Goal: Task Accomplishment & Management: Use online tool/utility

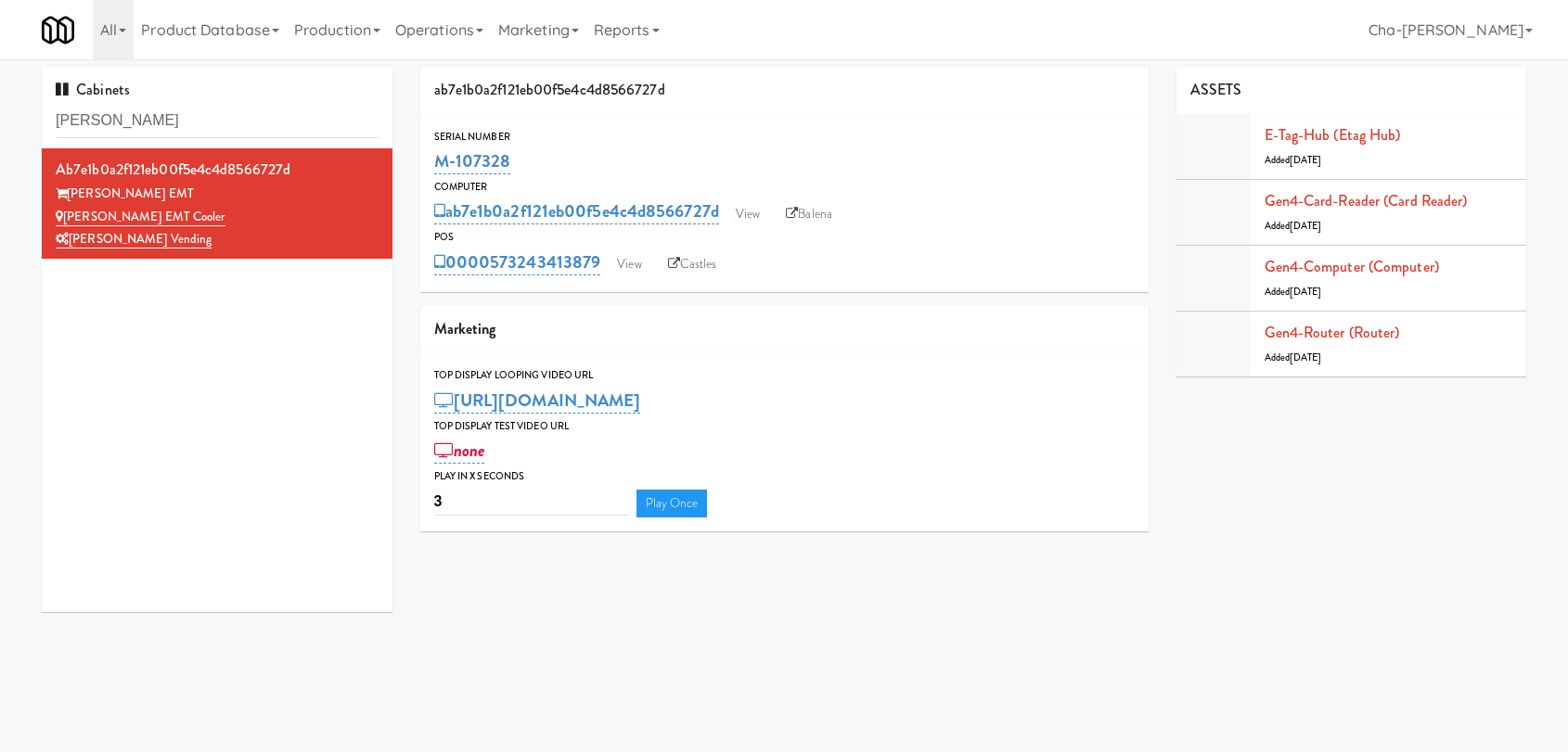
click at [186, 116] on input "Weatherford" at bounding box center [217, 121] width 323 height 34
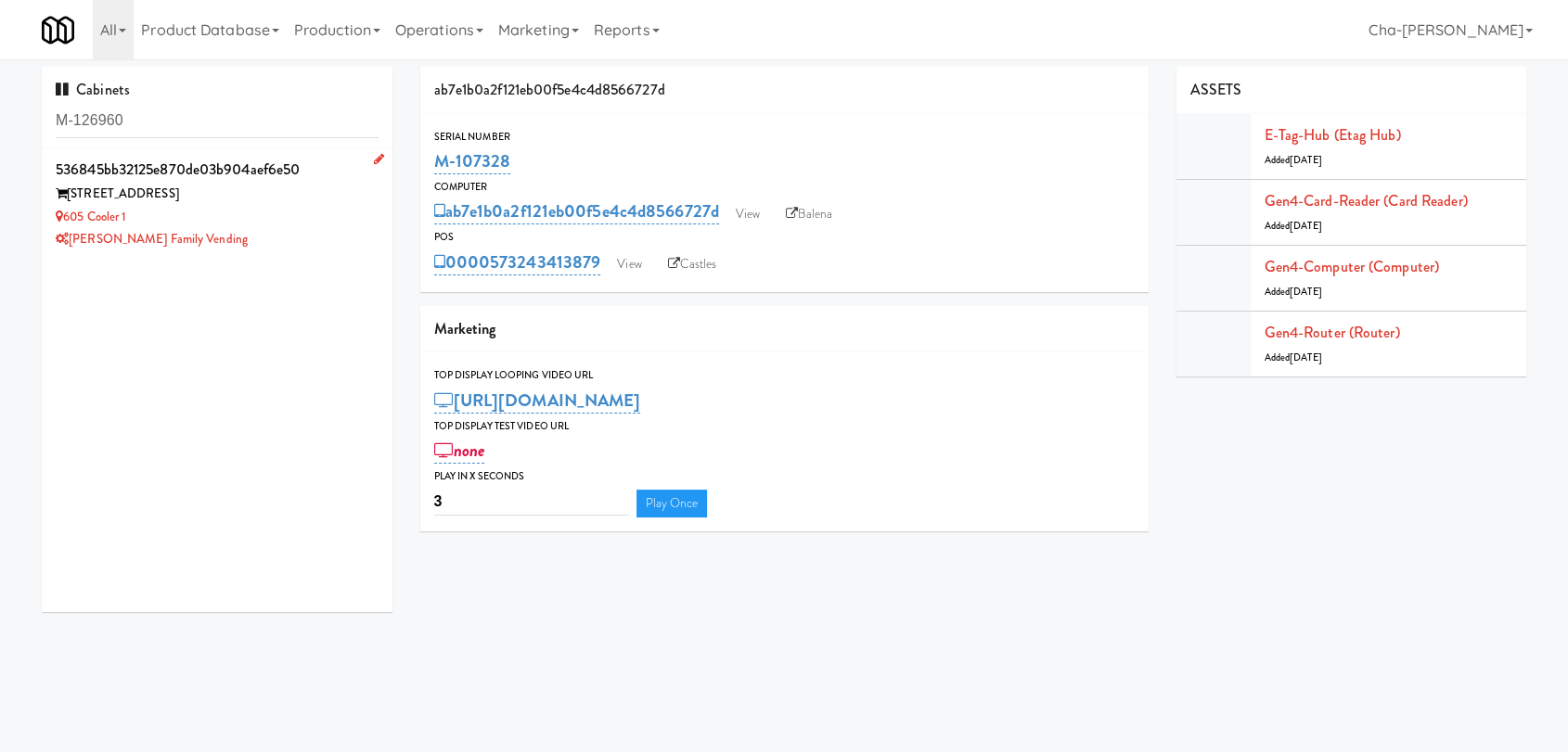
type input "M-126960"
click at [279, 216] on div "605 Cooler 1" at bounding box center [217, 217] width 323 height 23
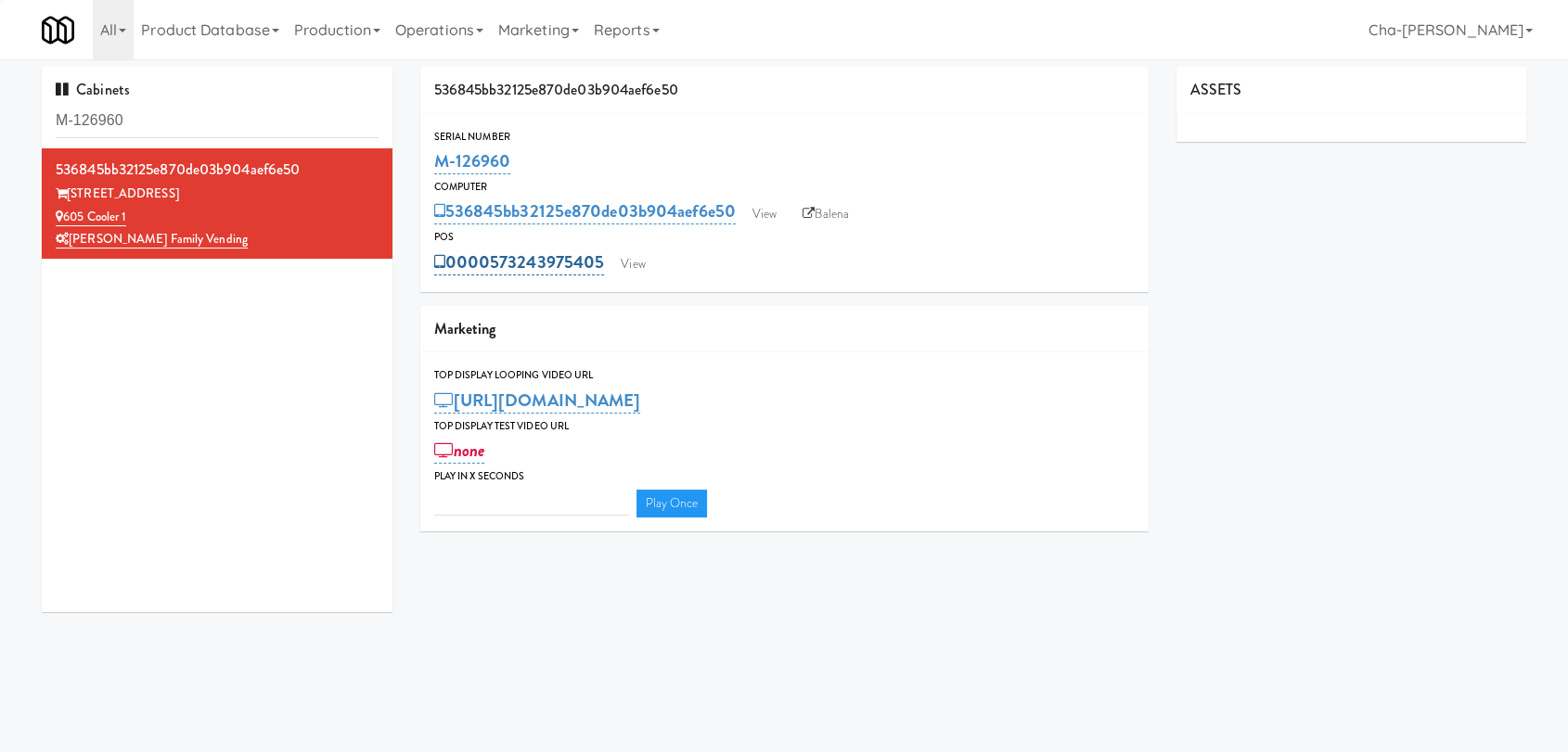
type input "3"
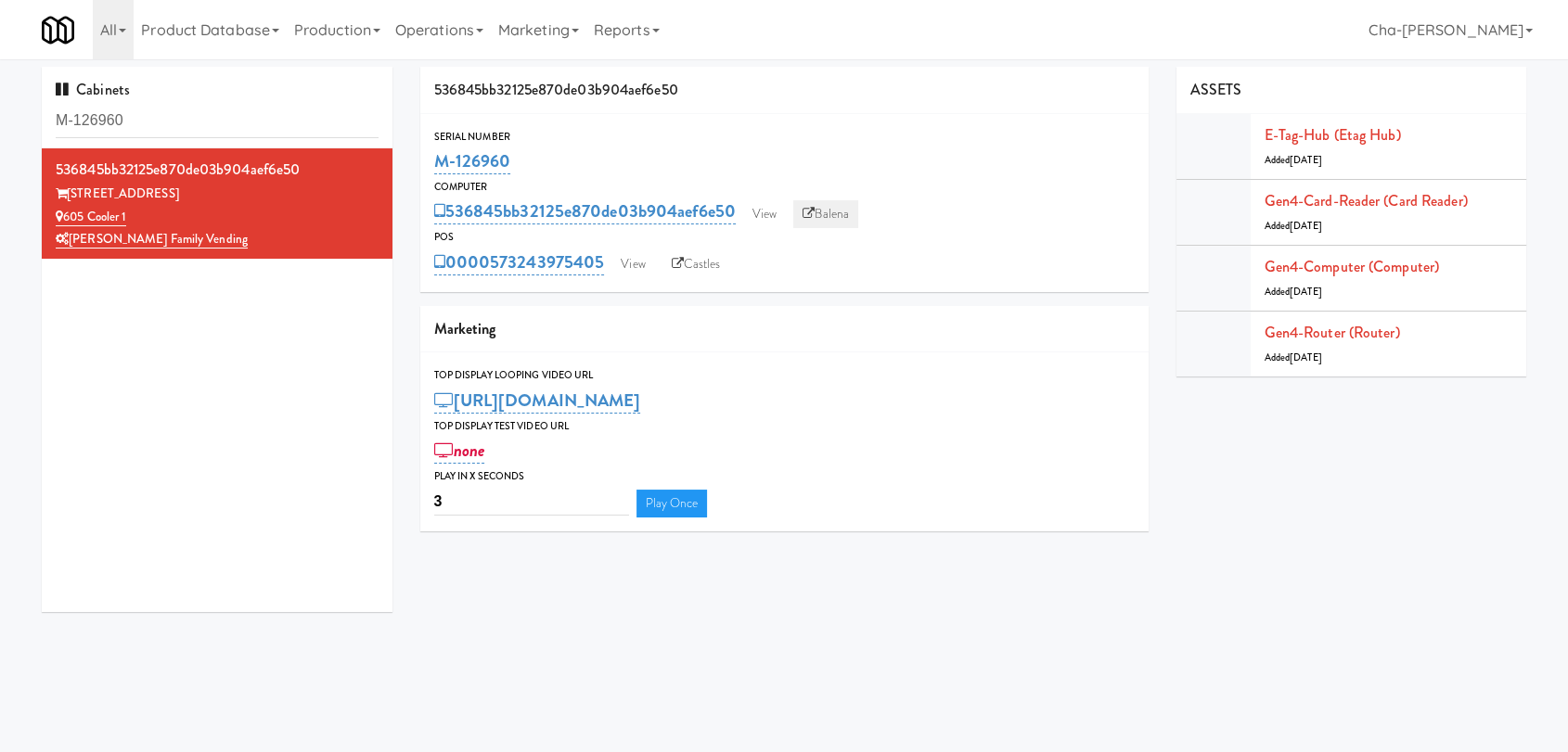
click at [824, 210] on link "Balena" at bounding box center [825, 213] width 65 height 28
drag, startPoint x: 543, startPoint y: 157, endPoint x: 428, endPoint y: 156, distance: 115.0
click at [428, 156] on div "Serial Number M-126960" at bounding box center [784, 153] width 729 height 50
copy link "M-126960"
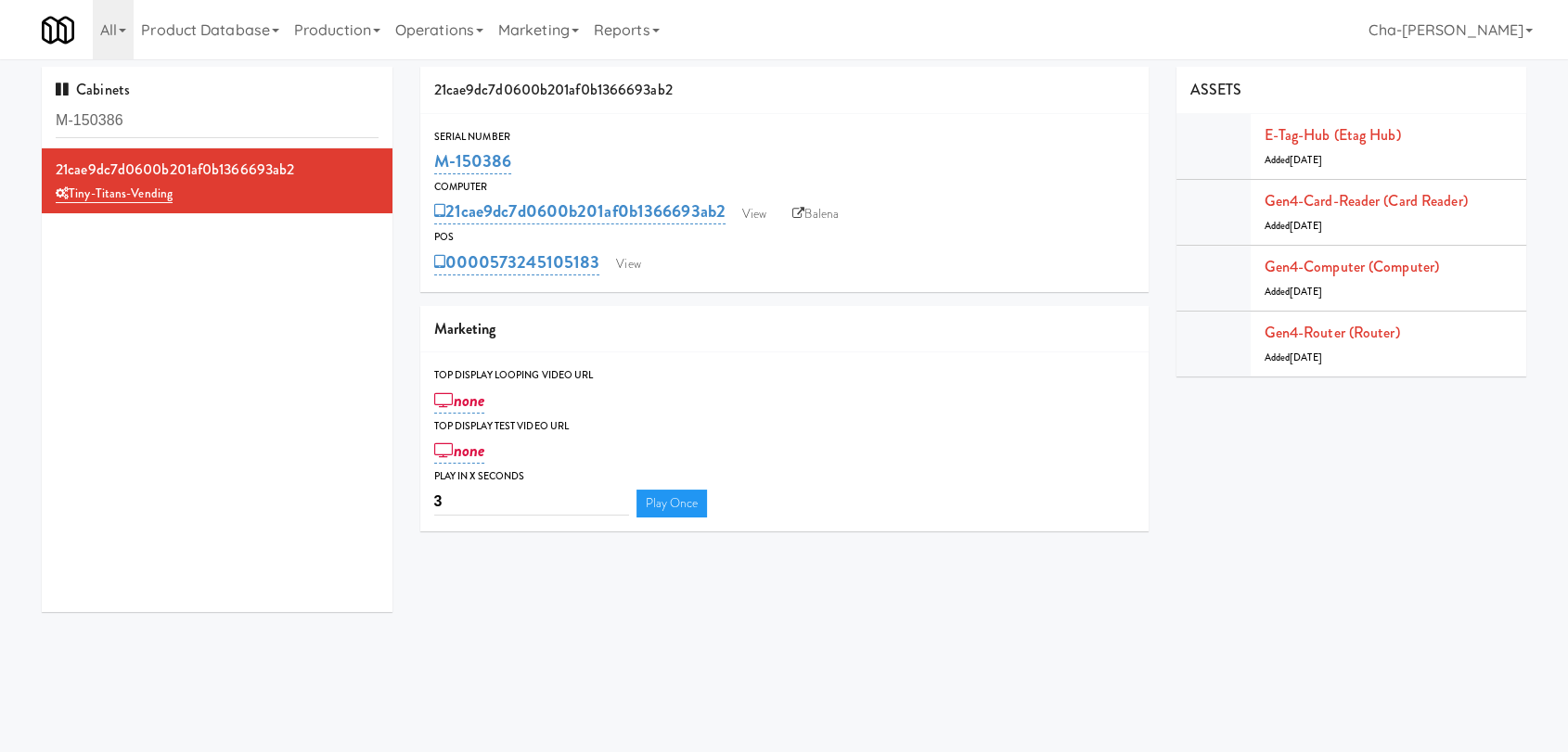
click at [158, 118] on input "M-150386" at bounding box center [217, 121] width 323 height 34
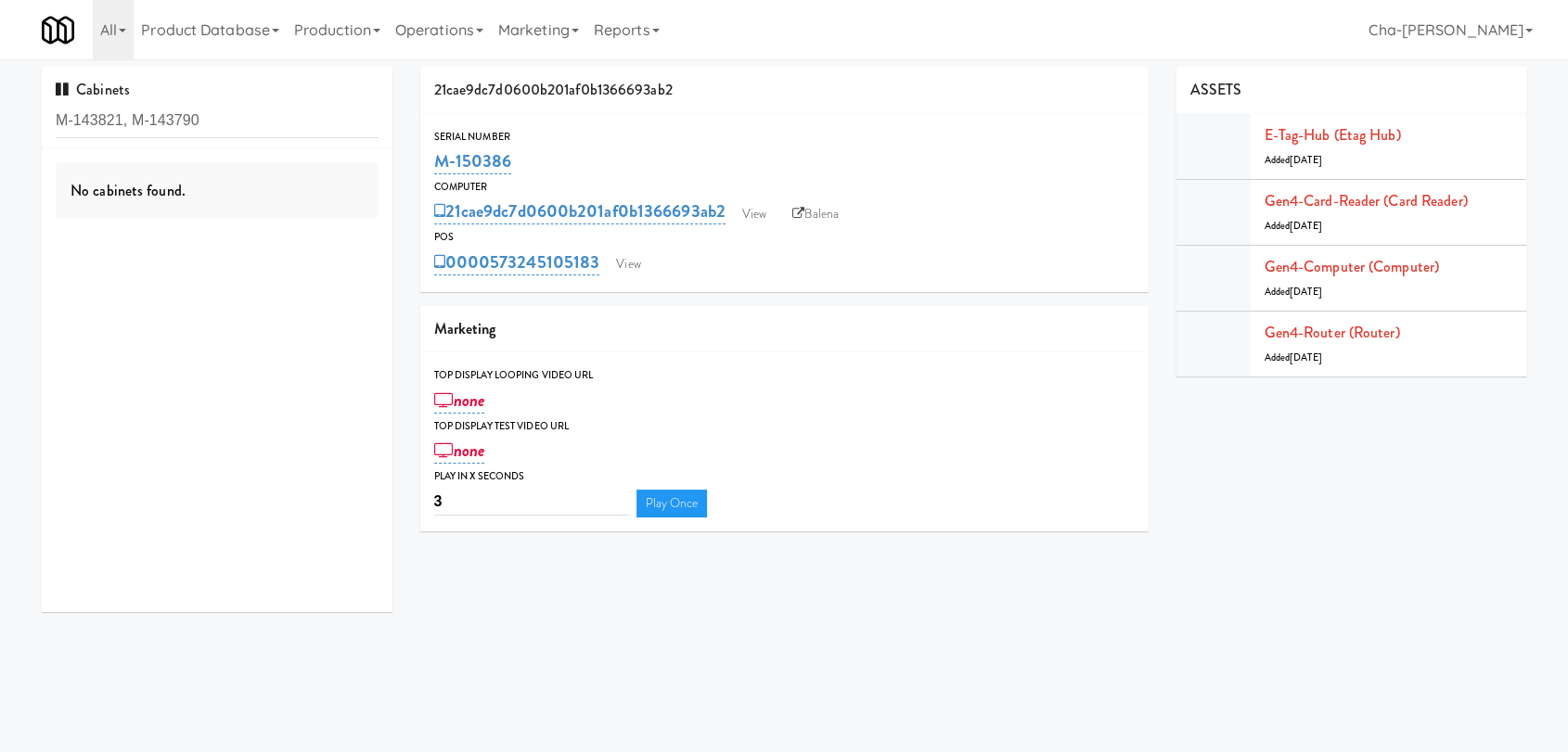
drag, startPoint x: 208, startPoint y: 122, endPoint x: 135, endPoint y: 119, distance: 73.1
click at [135, 119] on input "M-143821, M-143790" at bounding box center [217, 121] width 323 height 34
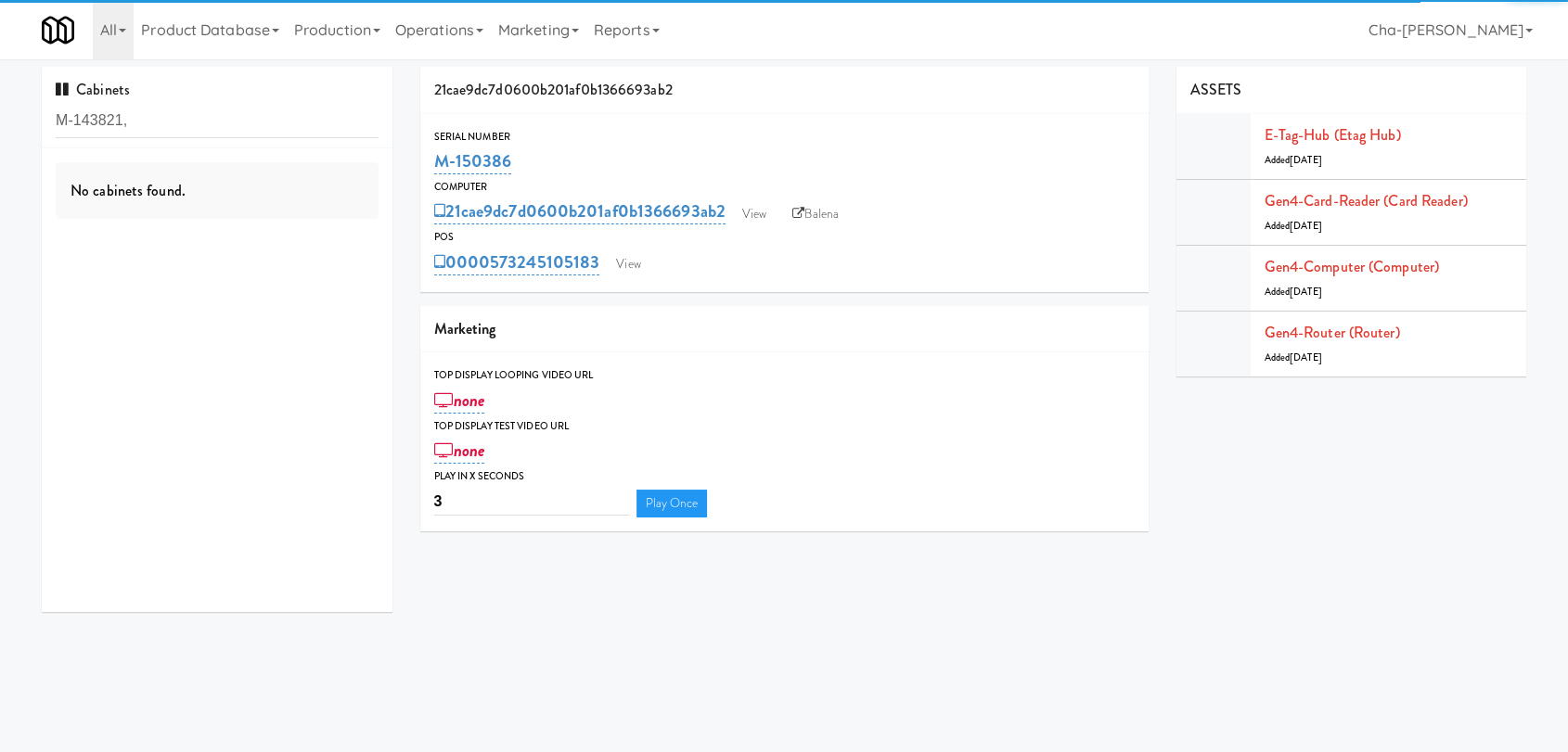
type input "M-143821,"
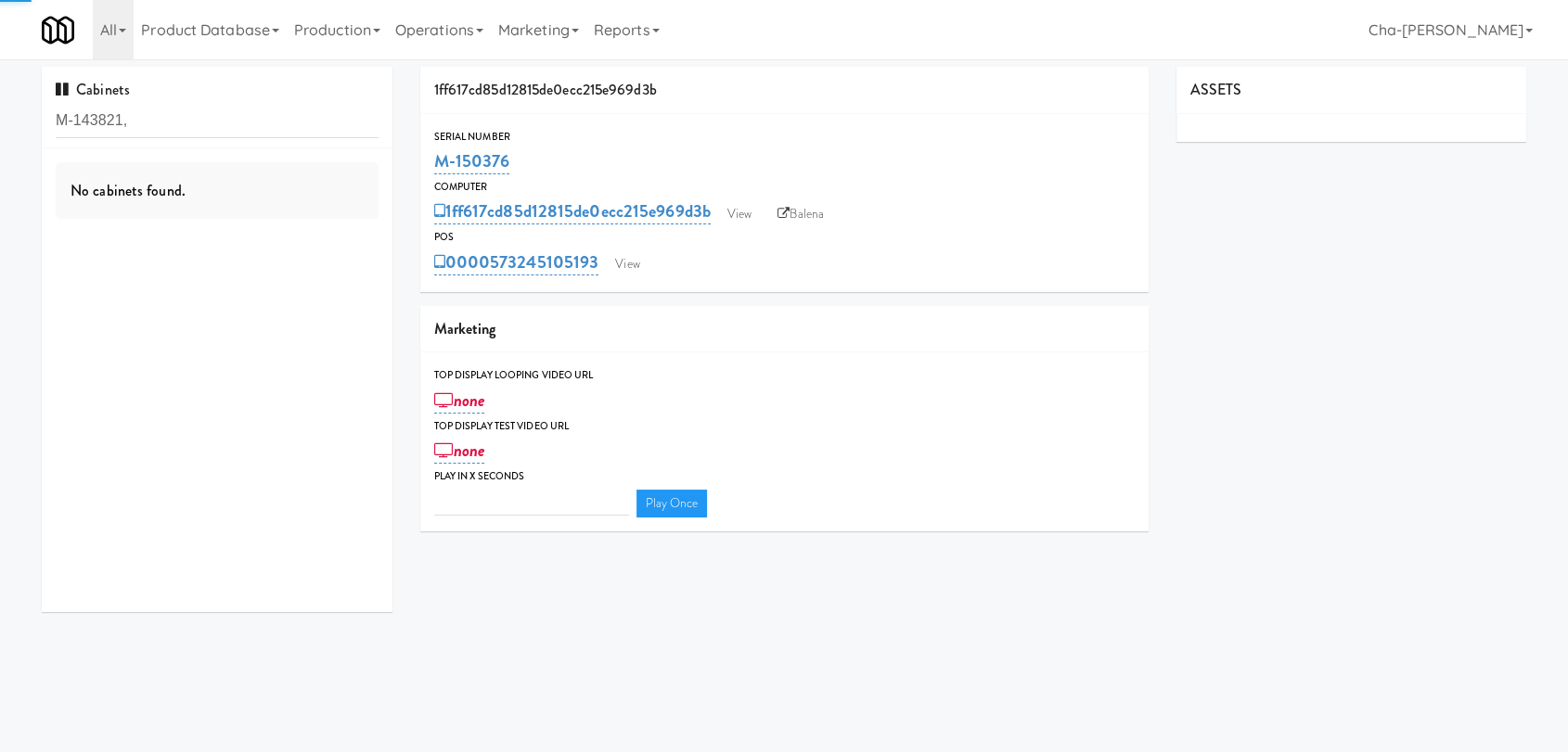
type input "3"
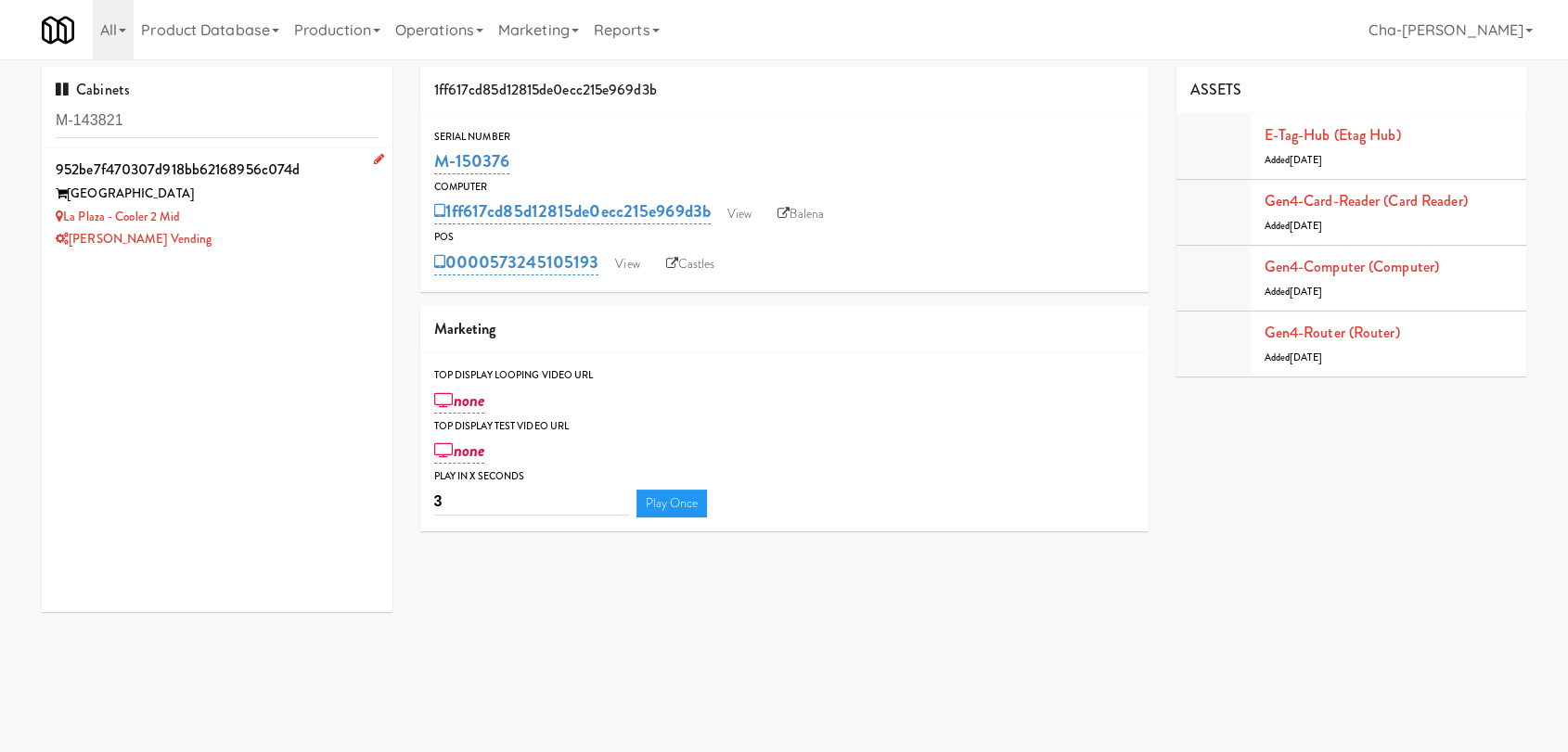
type input "M-143821"
click at [226, 232] on div "[PERSON_NAME] Vending" at bounding box center [217, 240] width 323 height 23
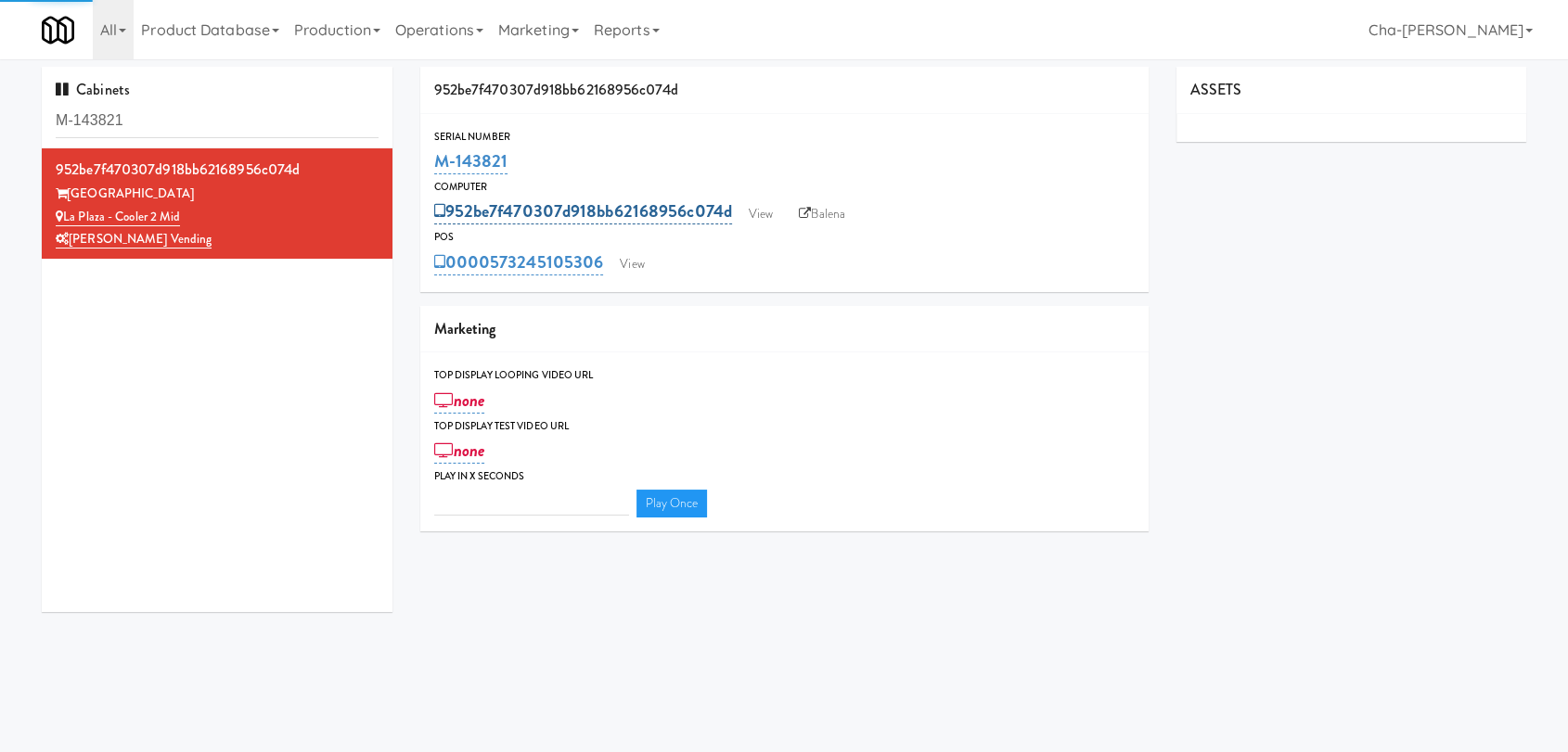
type input "3"
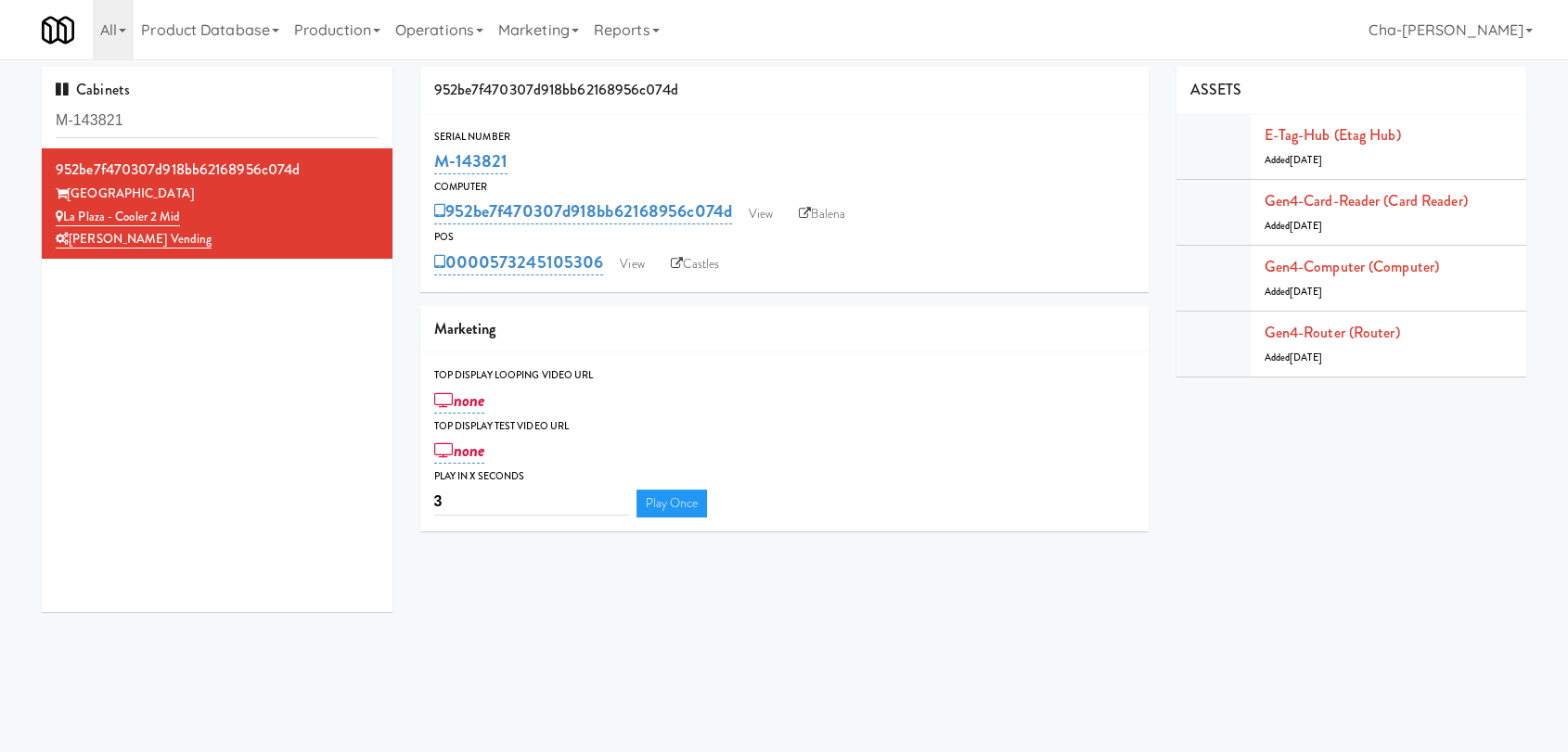
click at [862, 206] on div "952be7f470307d918bb62168956c074d View Balena" at bounding box center [784, 211] width 700 height 31
click at [836, 207] on link "Balena" at bounding box center [821, 213] width 65 height 28
drag, startPoint x: 556, startPoint y: 157, endPoint x: 436, endPoint y: 158, distance: 120.0
click at [436, 158] on div "M-143821" at bounding box center [784, 161] width 700 height 31
copy link "M-143821"
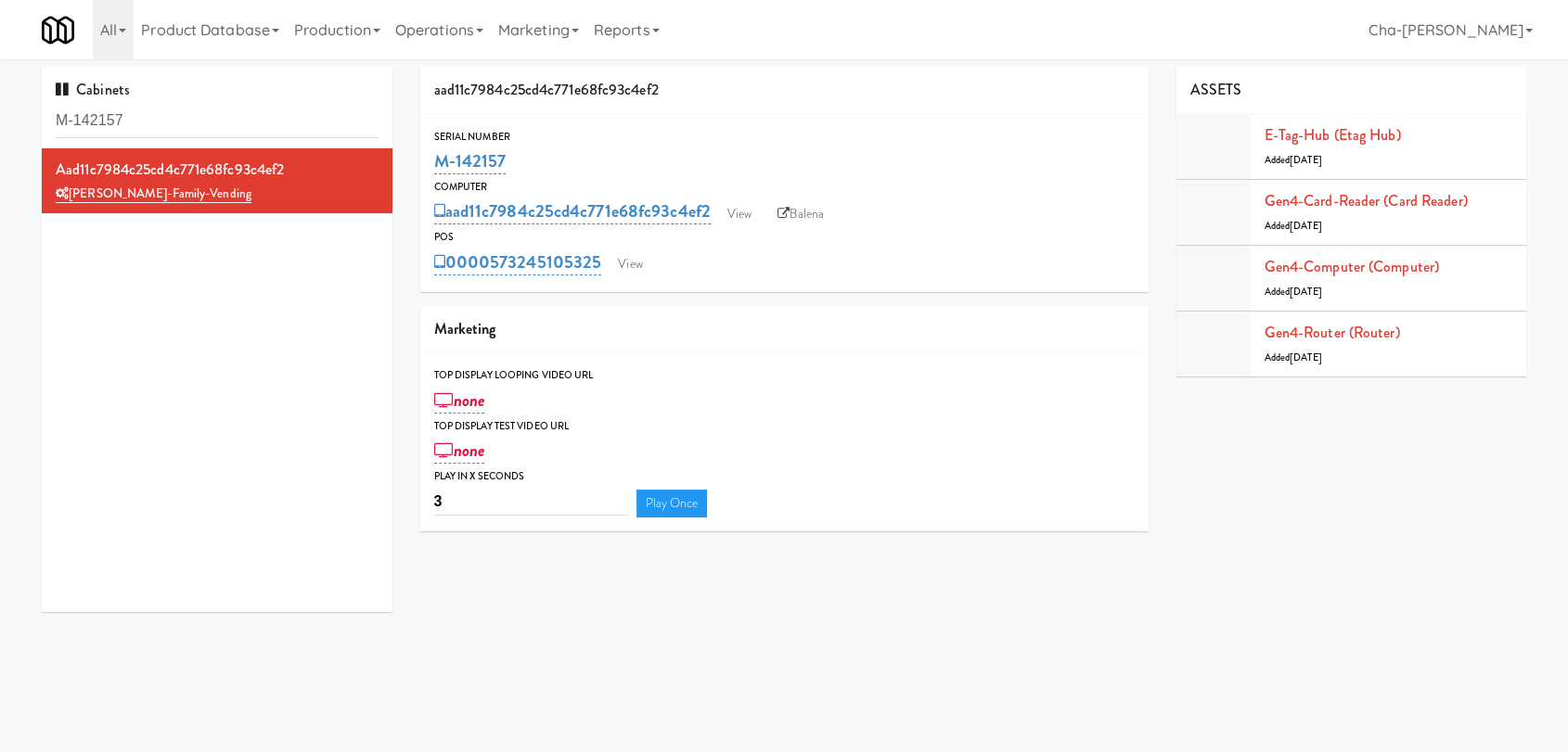
click at [263, 101] on div "Cabinets M-142157" at bounding box center [217, 107] width 351 height 82
click at [262, 119] on input "M-142157" at bounding box center [217, 121] width 323 height 34
paste input "3790"
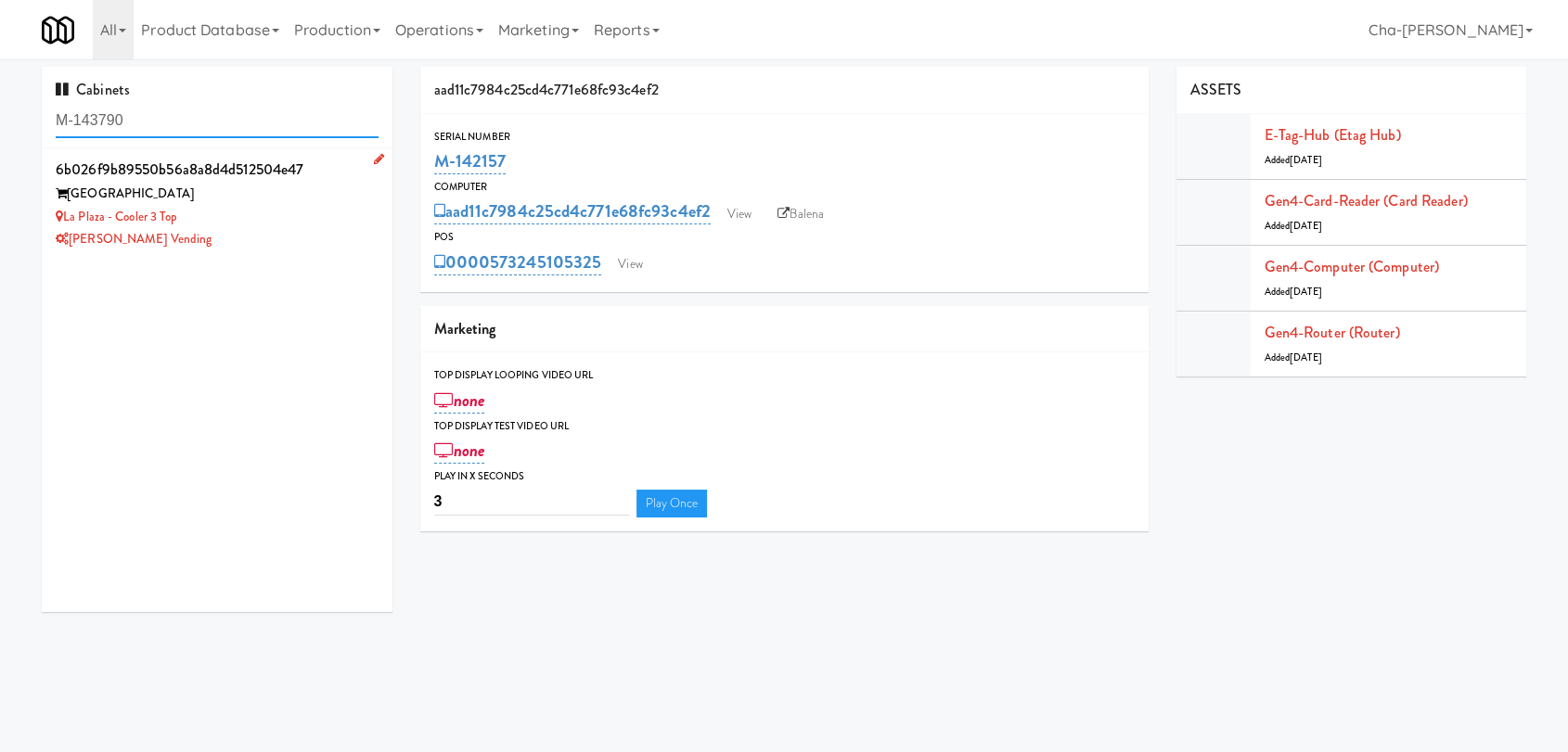
type input "M-143790"
click at [280, 229] on div "[PERSON_NAME] Vending" at bounding box center [217, 240] width 323 height 23
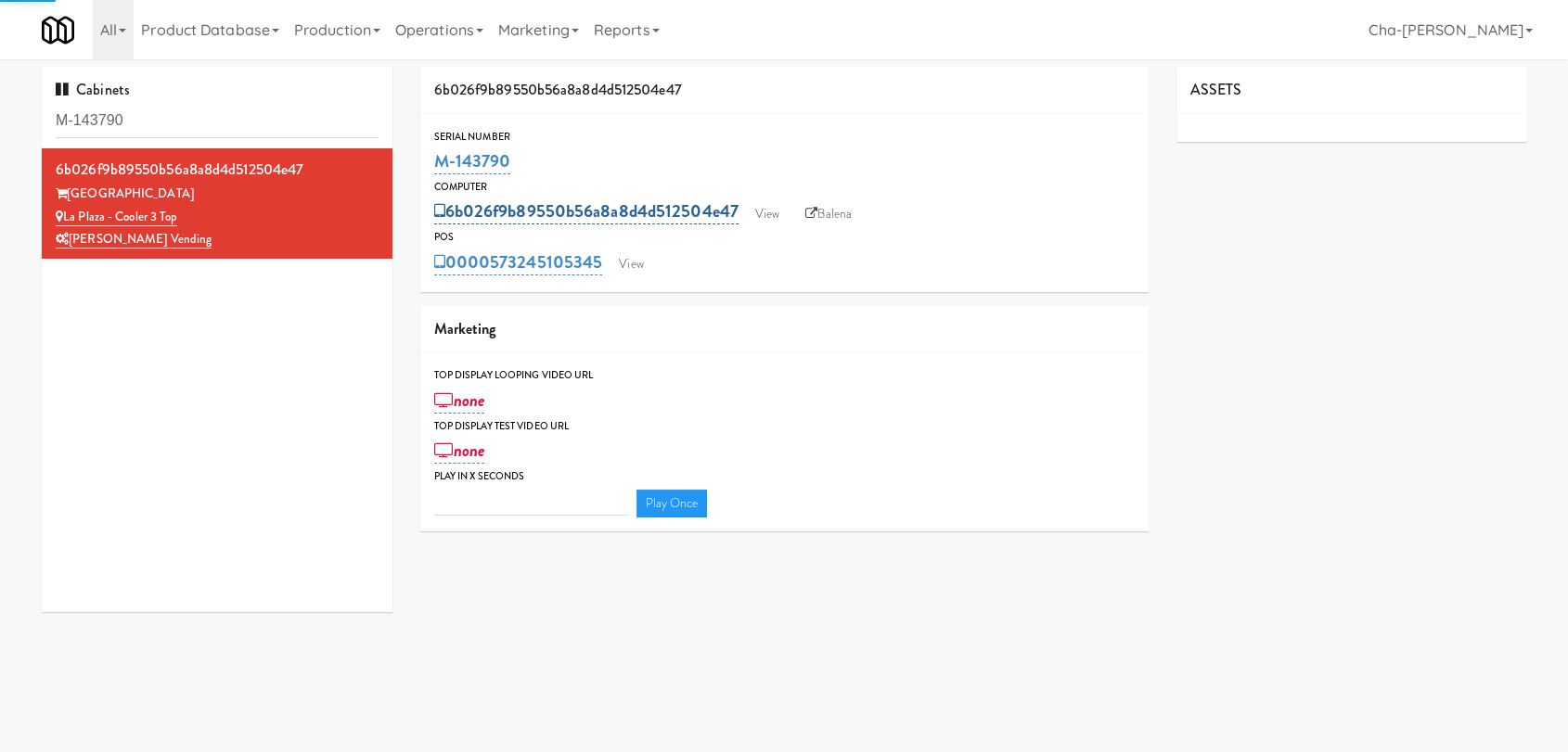
type input "3"
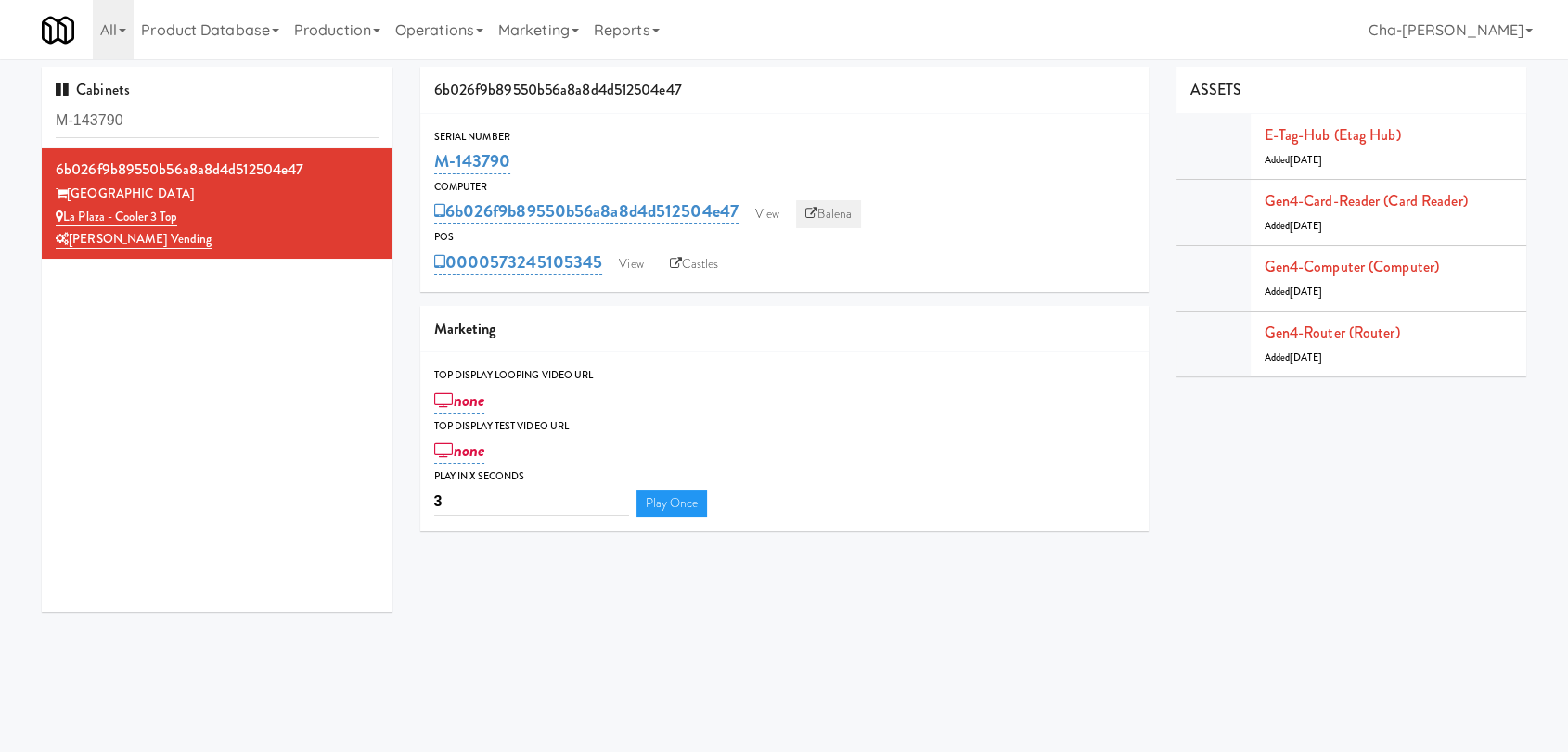
click at [815, 220] on link "Balena" at bounding box center [828, 213] width 65 height 28
drag, startPoint x: 542, startPoint y: 156, endPoint x: 435, endPoint y: 159, distance: 107.0
click at [435, 159] on div "M-143790" at bounding box center [784, 161] width 700 height 31
copy link "M-143790"
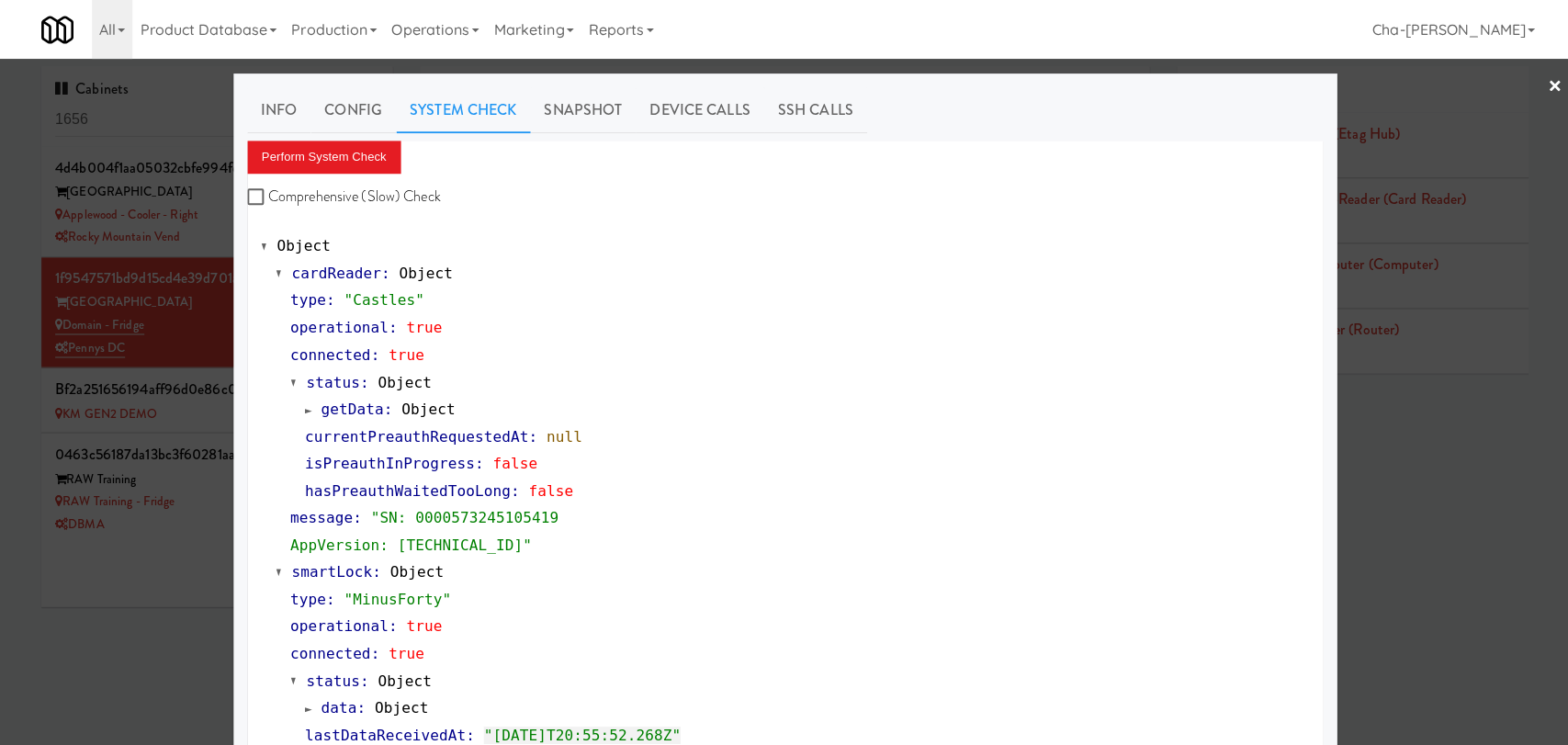
click at [105, 361] on div at bounding box center [784, 372] width 1568 height 745
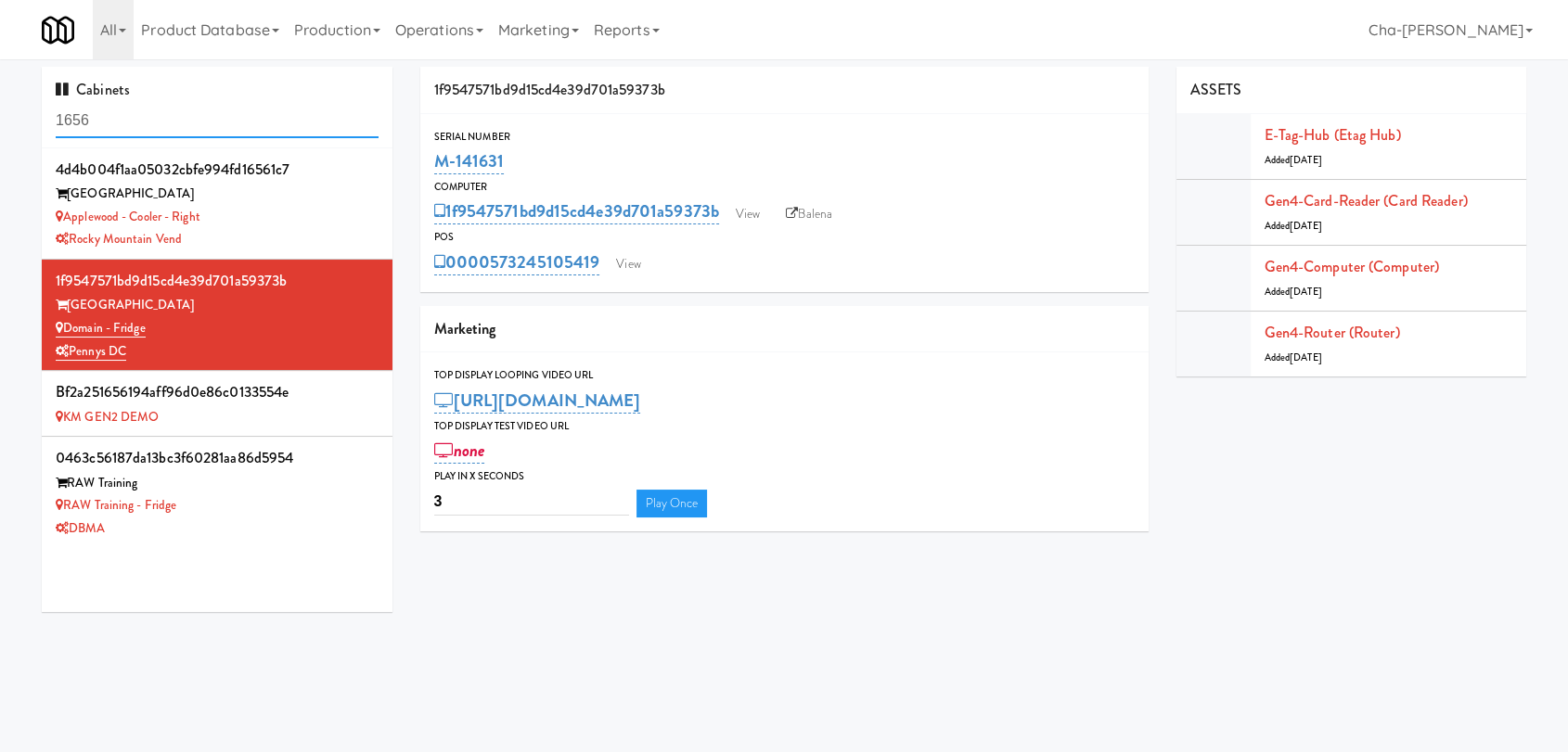
click at [168, 119] on input "1656" at bounding box center [217, 121] width 323 height 34
paste input "M-143788"
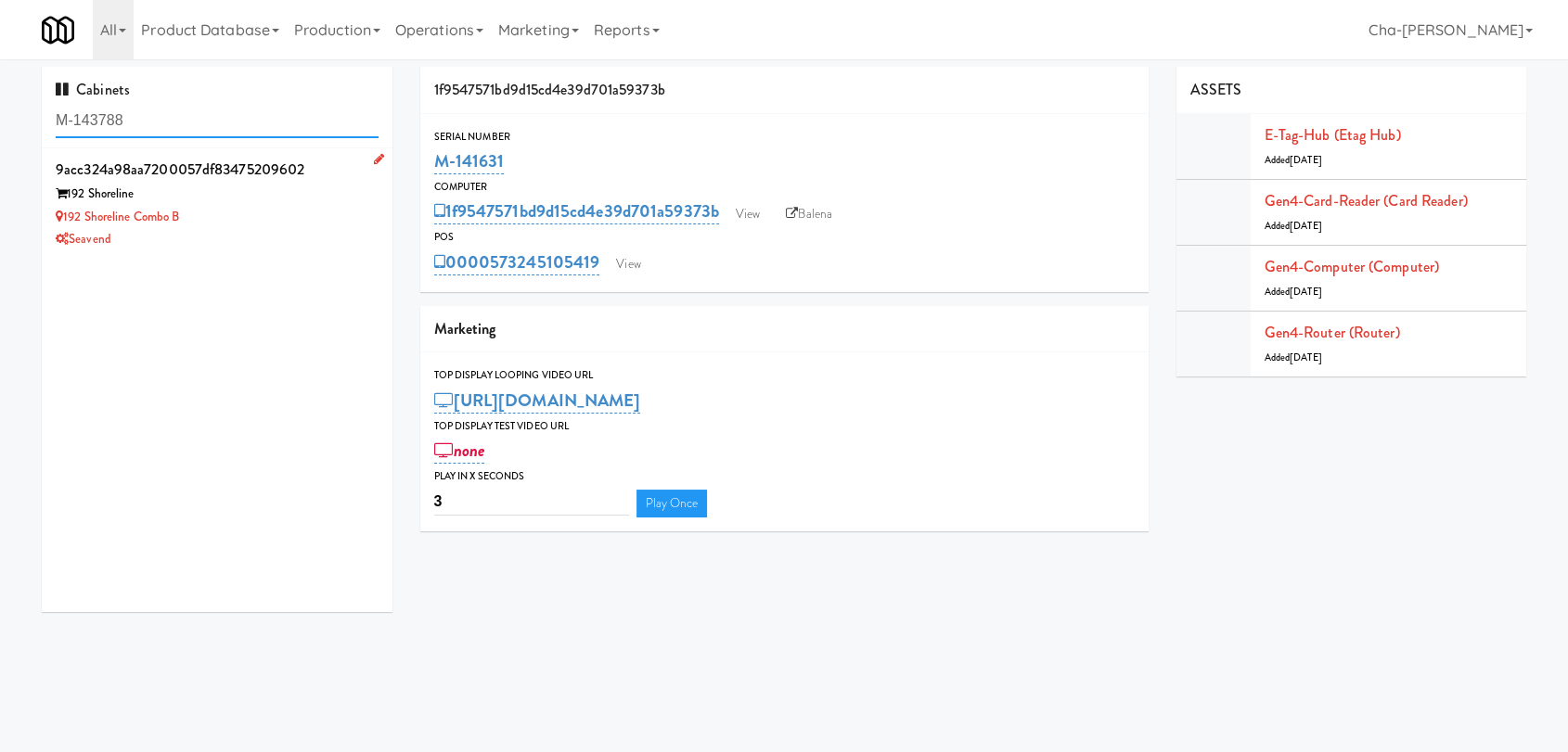
type input "M-143788"
click at [280, 213] on div "192 Shoreline Combo B" at bounding box center [217, 217] width 323 height 23
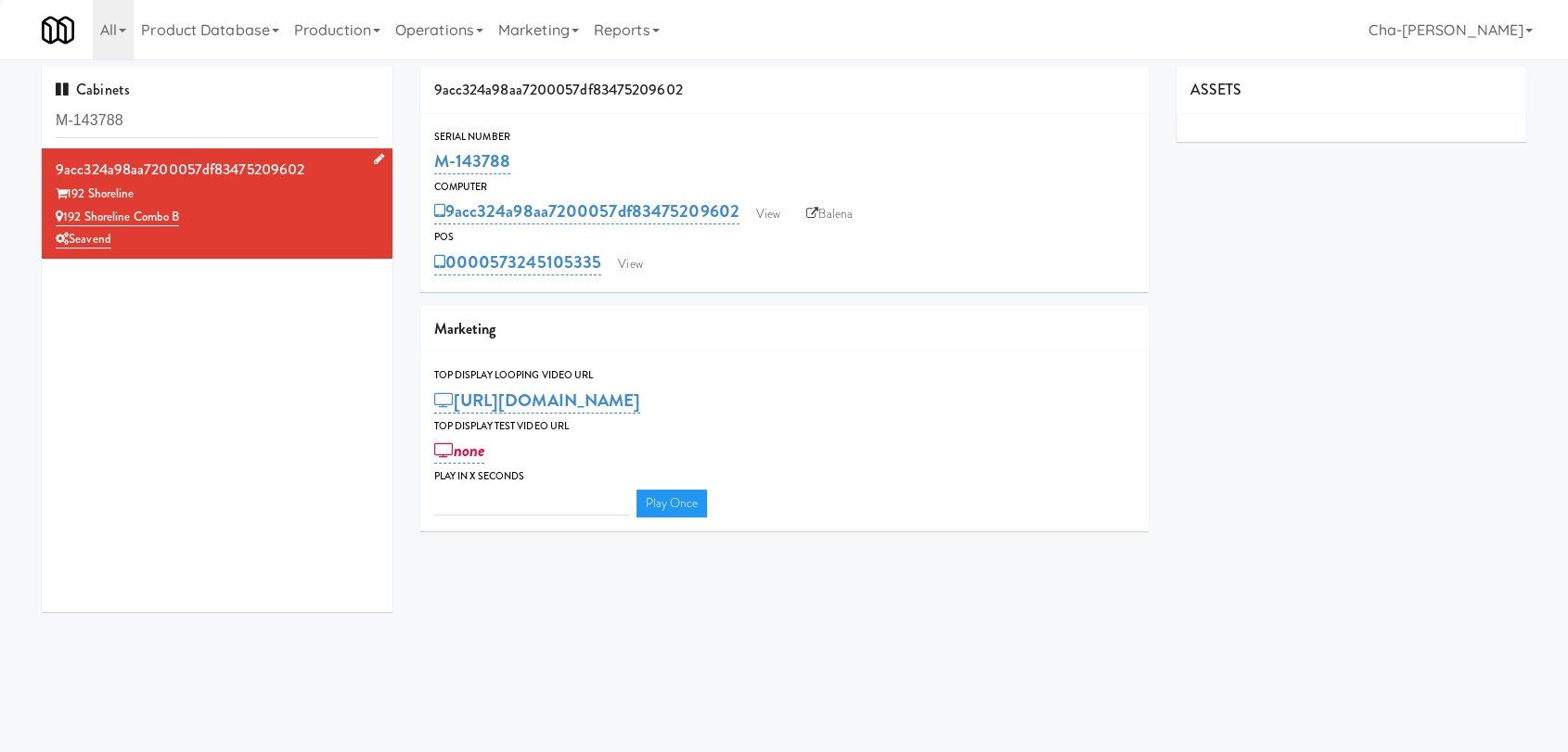
type input "3"
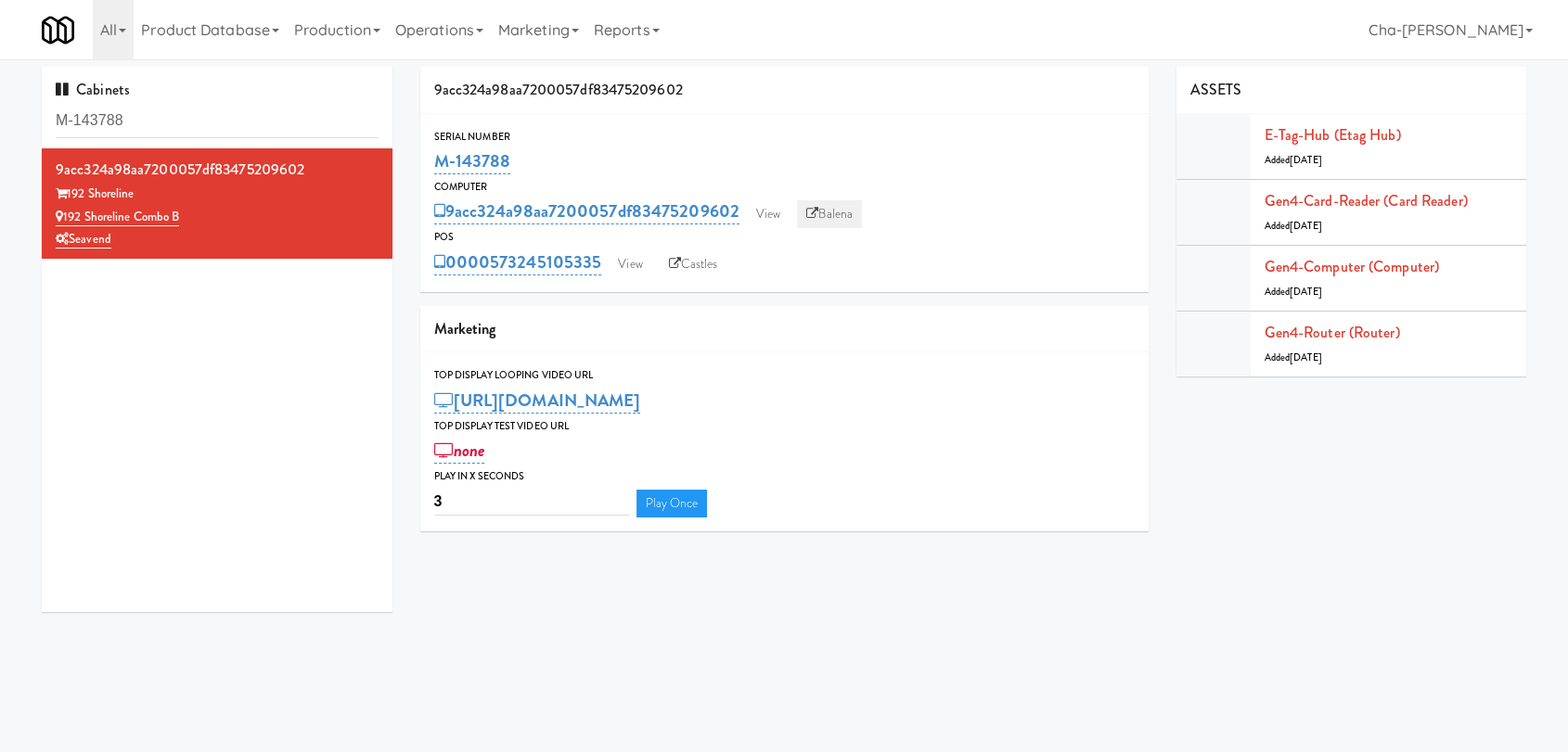
click at [852, 219] on link "Balena" at bounding box center [829, 213] width 65 height 28
drag, startPoint x: 564, startPoint y: 157, endPoint x: 498, endPoint y: 161, distance: 66.1
click at [498, 161] on div "M-143788" at bounding box center [784, 161] width 700 height 31
click at [188, 121] on input "M-143826" at bounding box center [217, 121] width 323 height 34
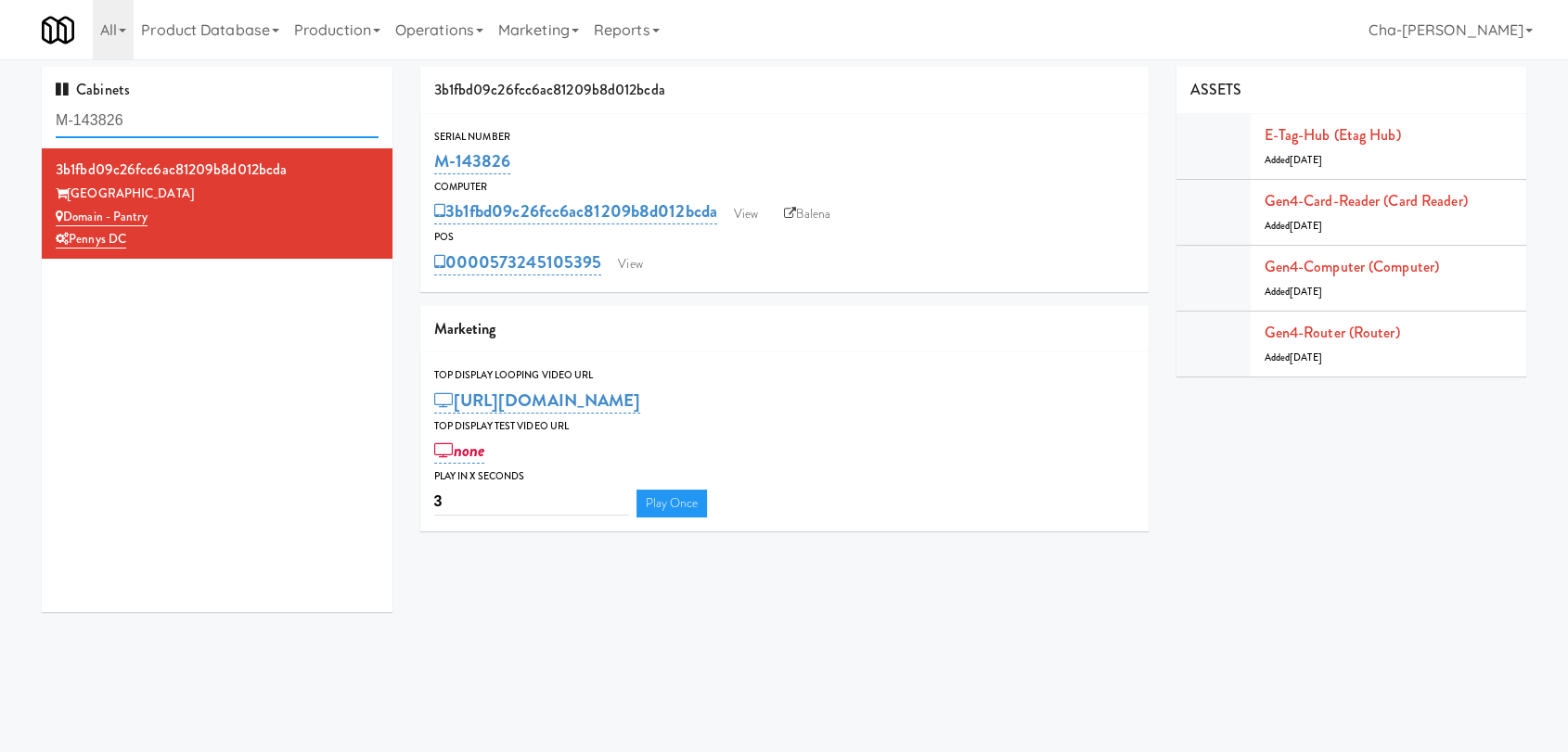
click at [188, 121] on input "M-143826" at bounding box center [217, 121] width 323 height 34
paste input "M-141680"
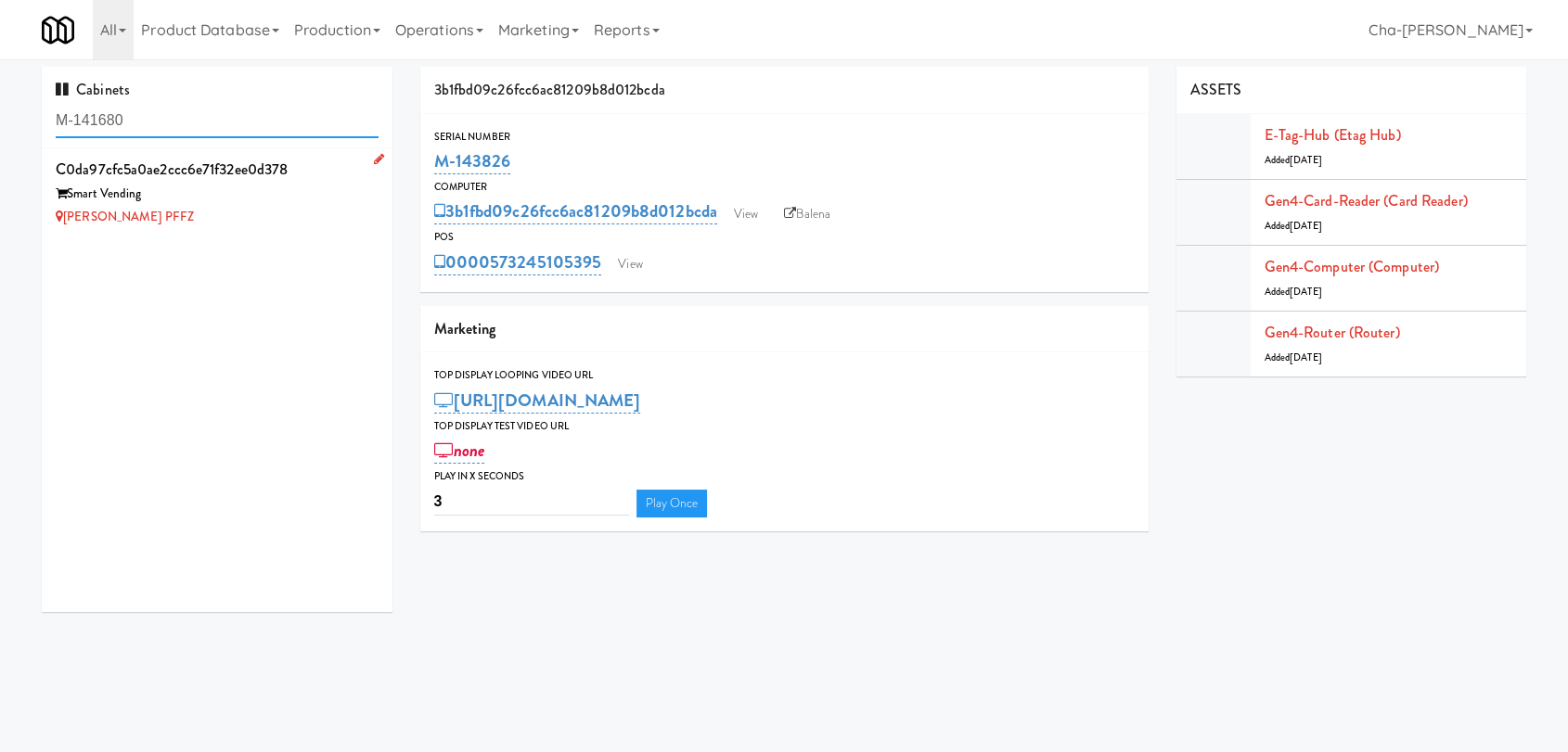
type input "M-141680"
click at [278, 201] on div "Smart Vending" at bounding box center [217, 194] width 323 height 23
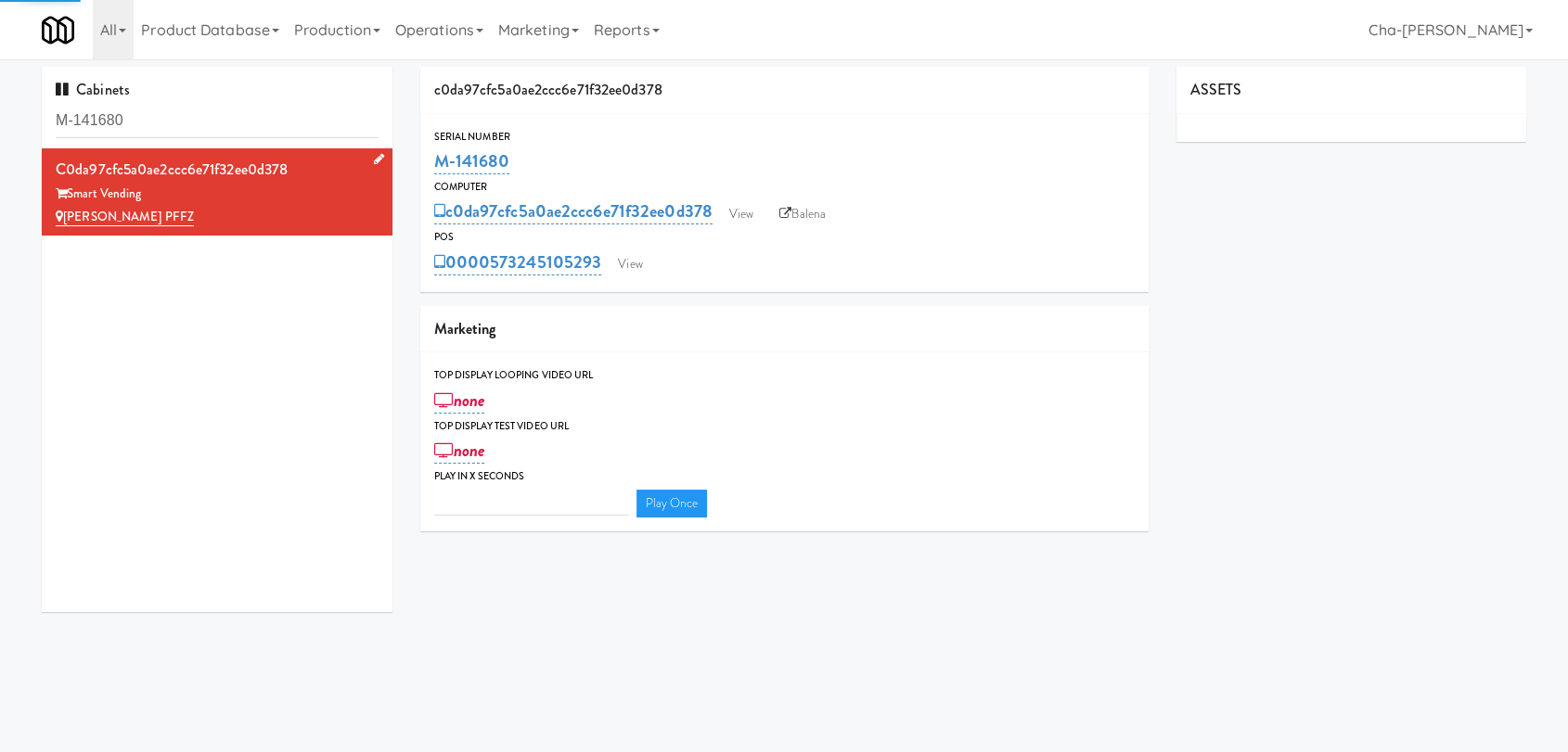
type input "3"
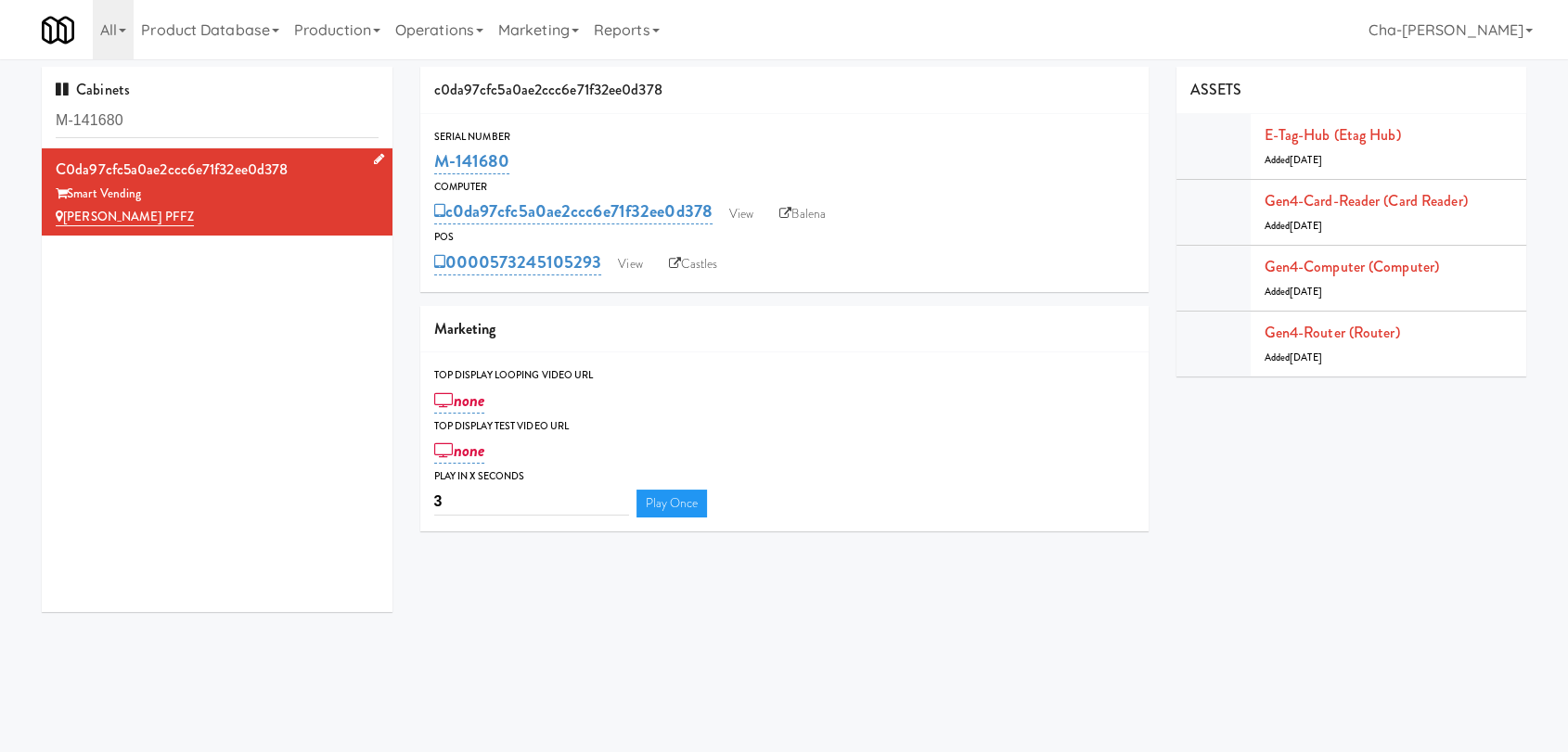
click at [374, 157] on icon at bounding box center [378, 158] width 10 height 12
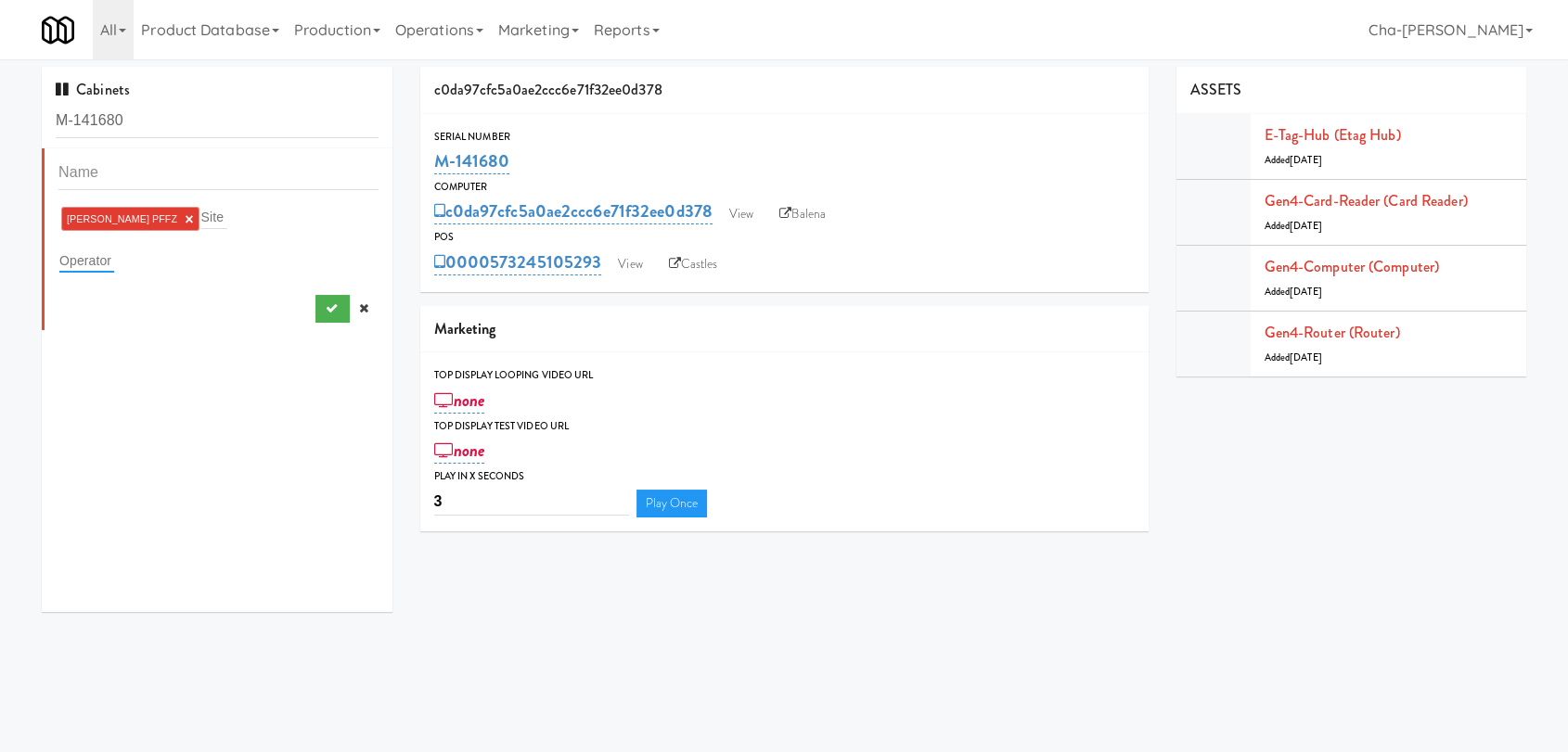
click at [86, 257] on input "text" at bounding box center [87, 260] width 55 height 24
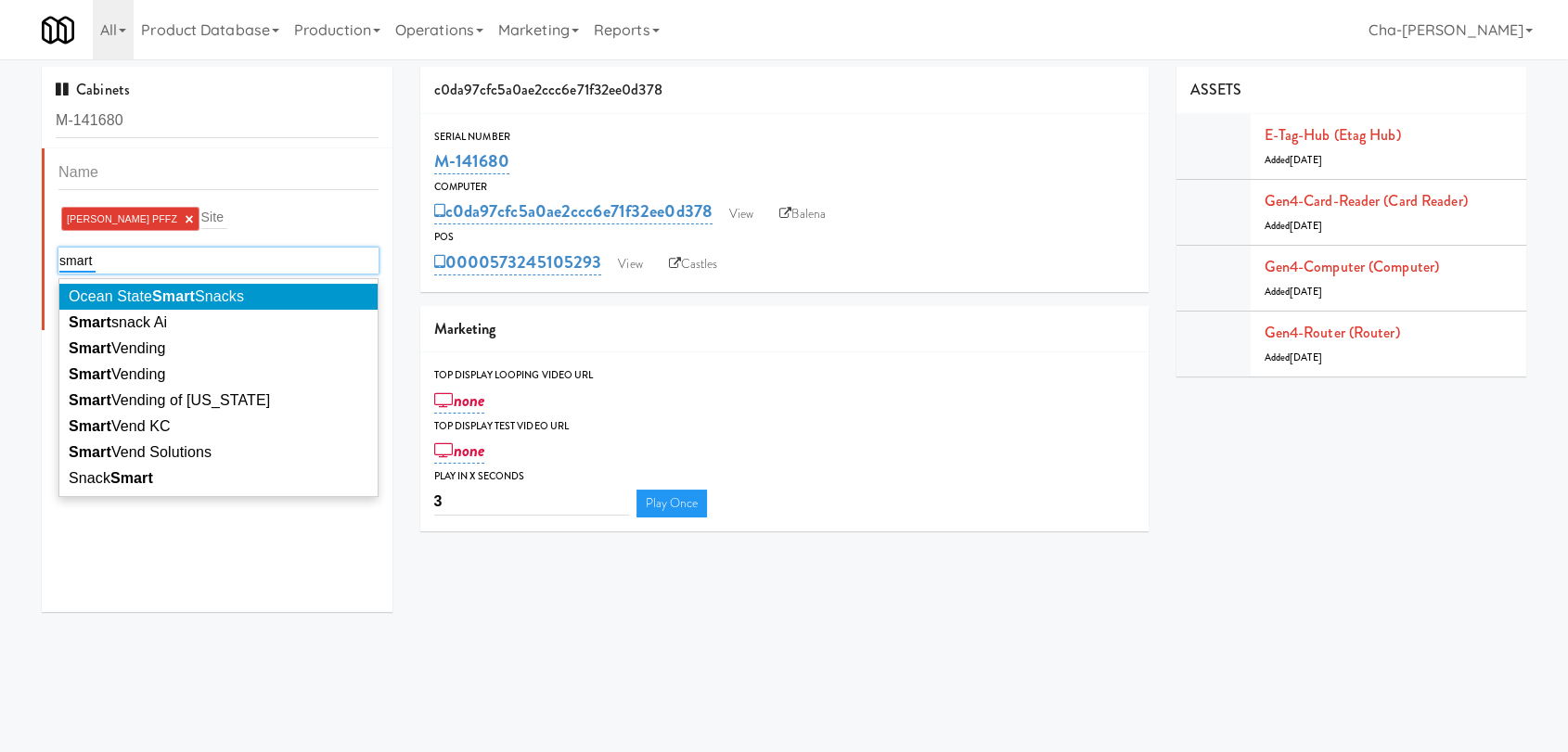
type input "smart"
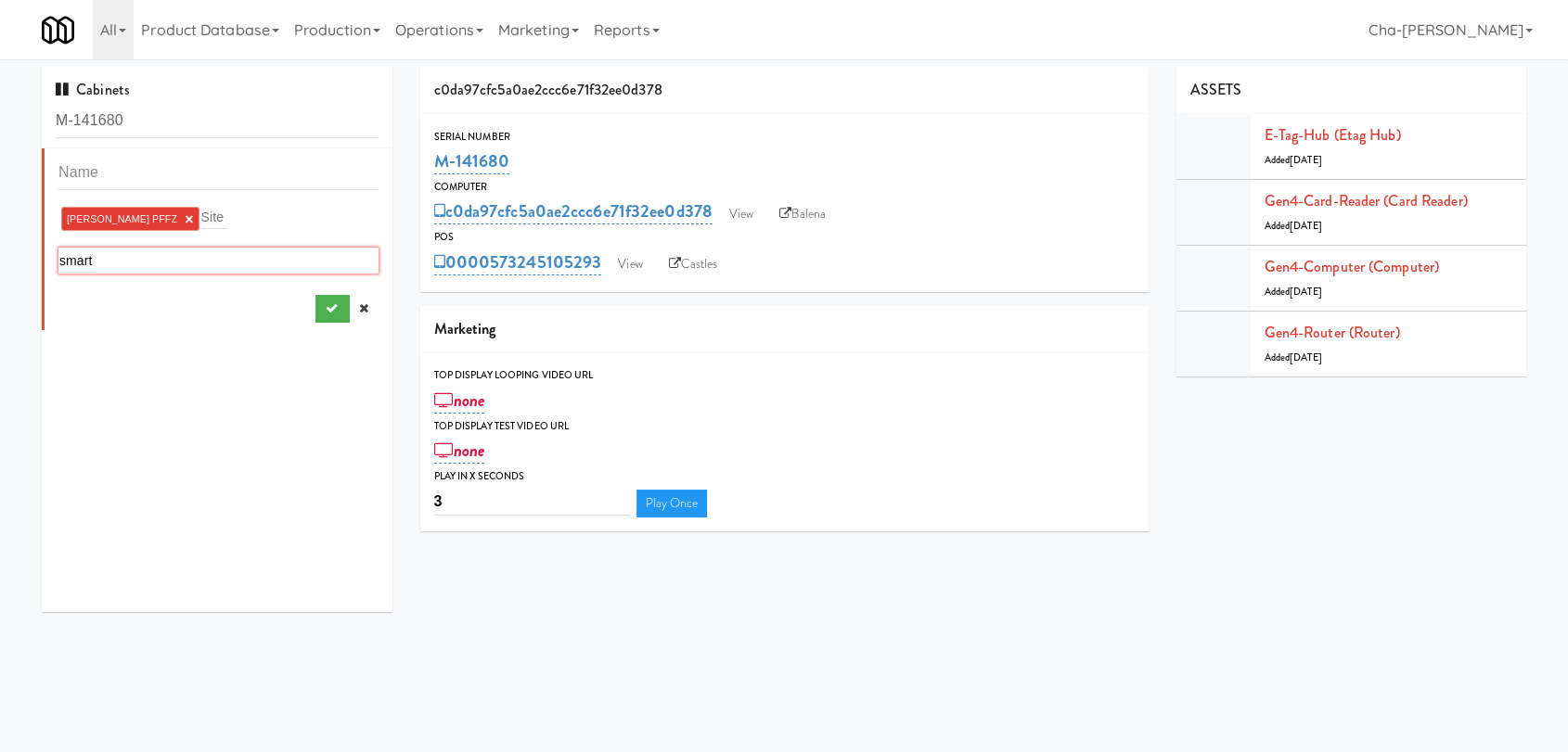
click at [903, 423] on div "Top Display Test Video Url" at bounding box center [784, 427] width 700 height 19
click at [359, 307] on icon at bounding box center [363, 308] width 9 height 12
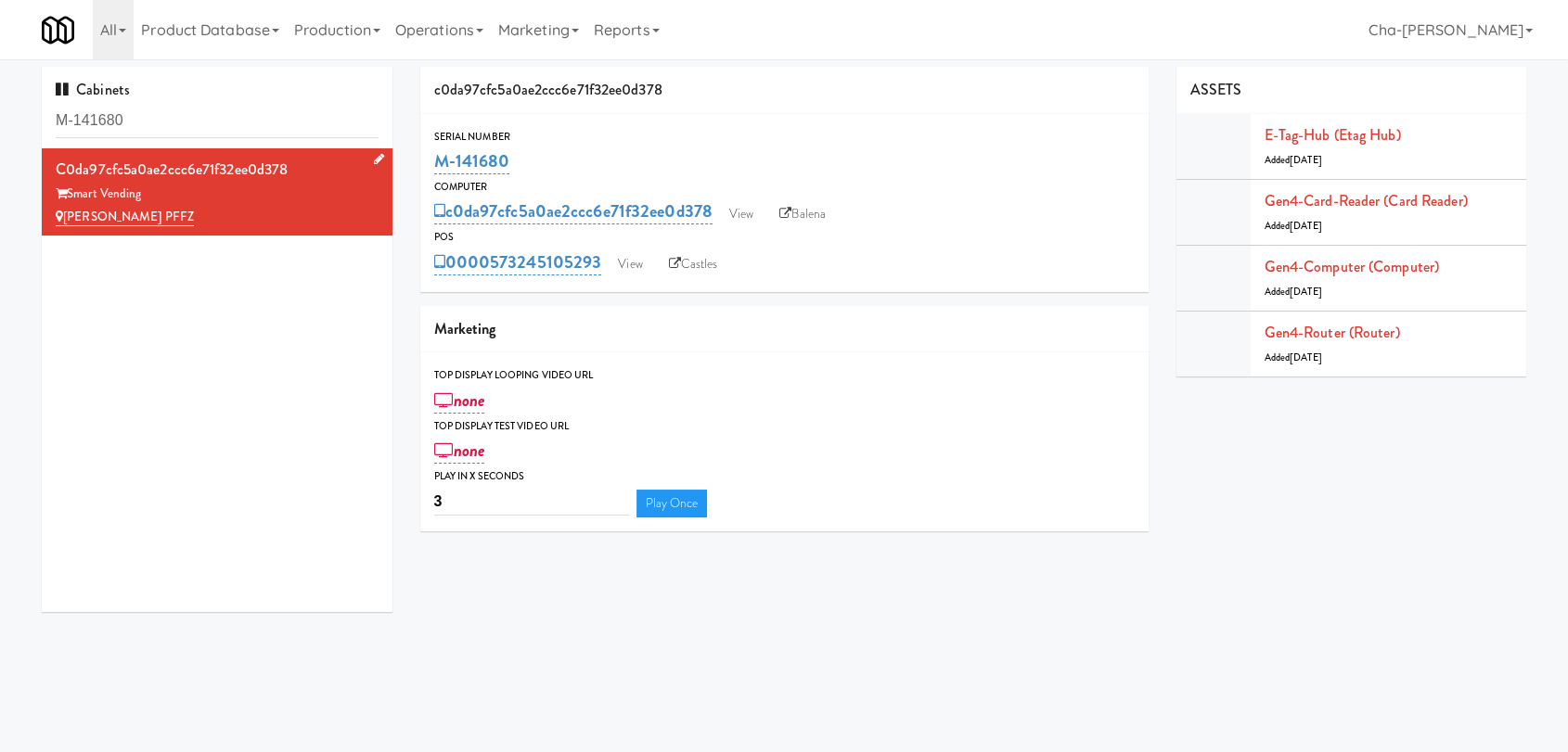
click at [374, 157] on icon at bounding box center [378, 158] width 10 height 12
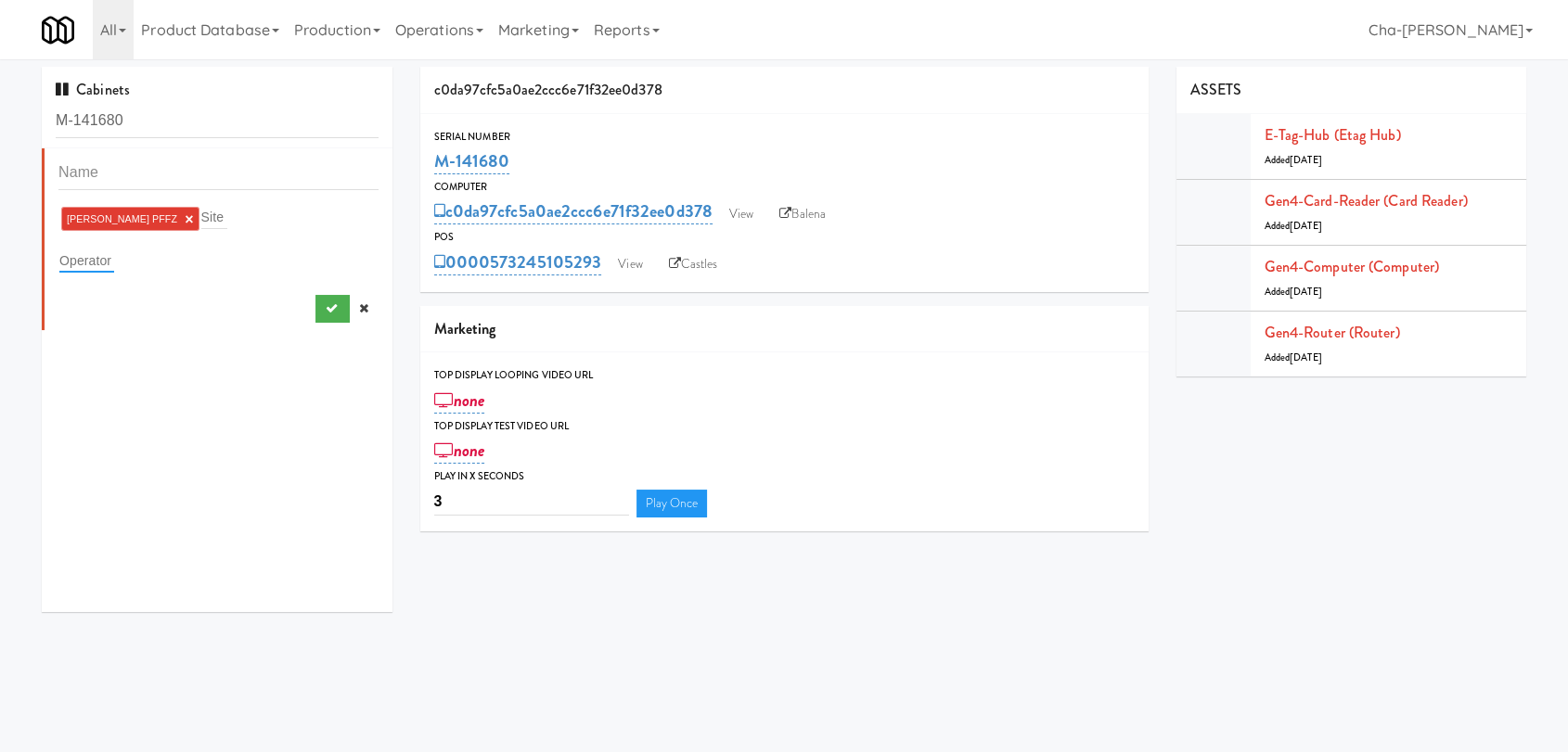
click at [81, 267] on input "text" at bounding box center [87, 260] width 55 height 24
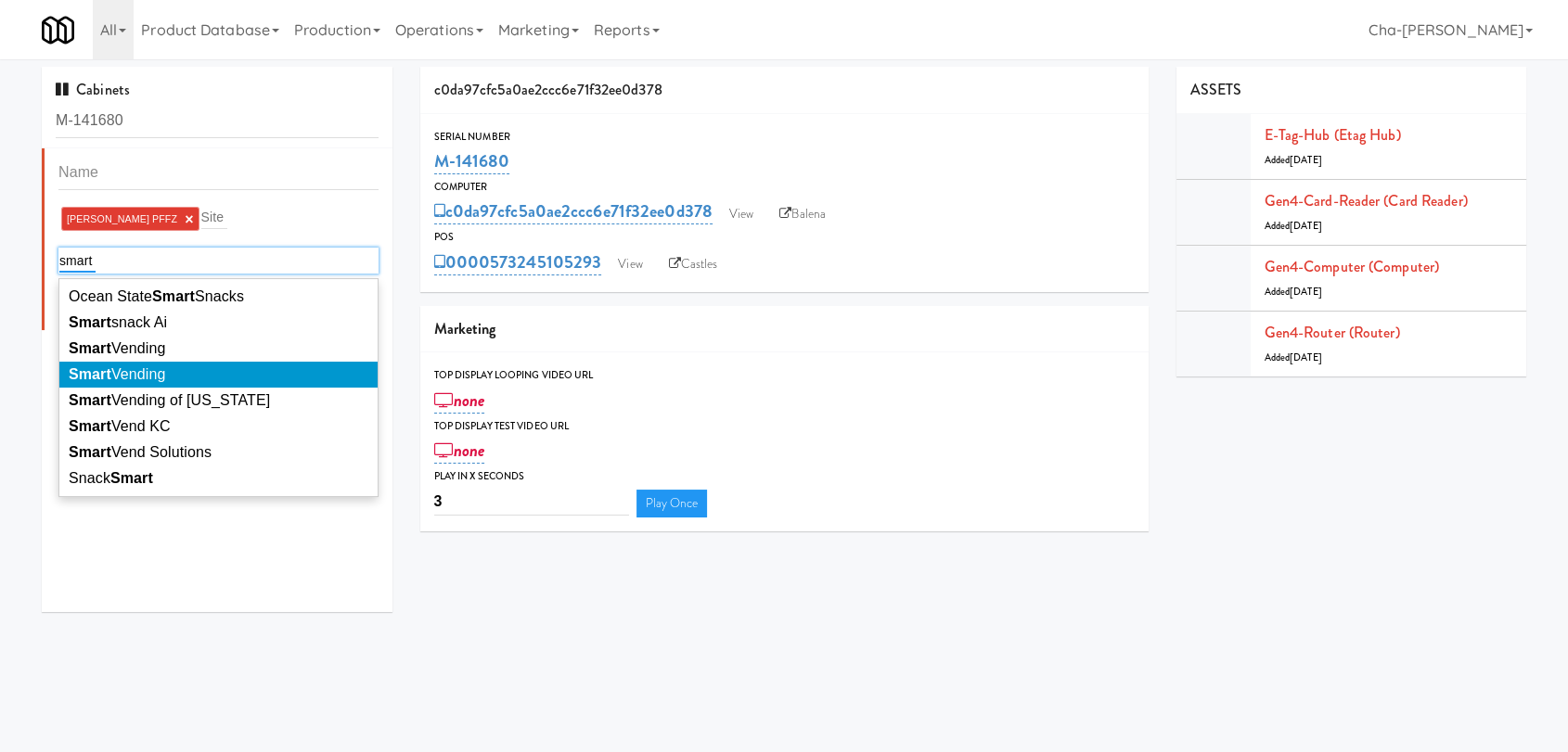
type input "smart"
click at [193, 361] on li "Smart Vending" at bounding box center [218, 374] width 318 height 26
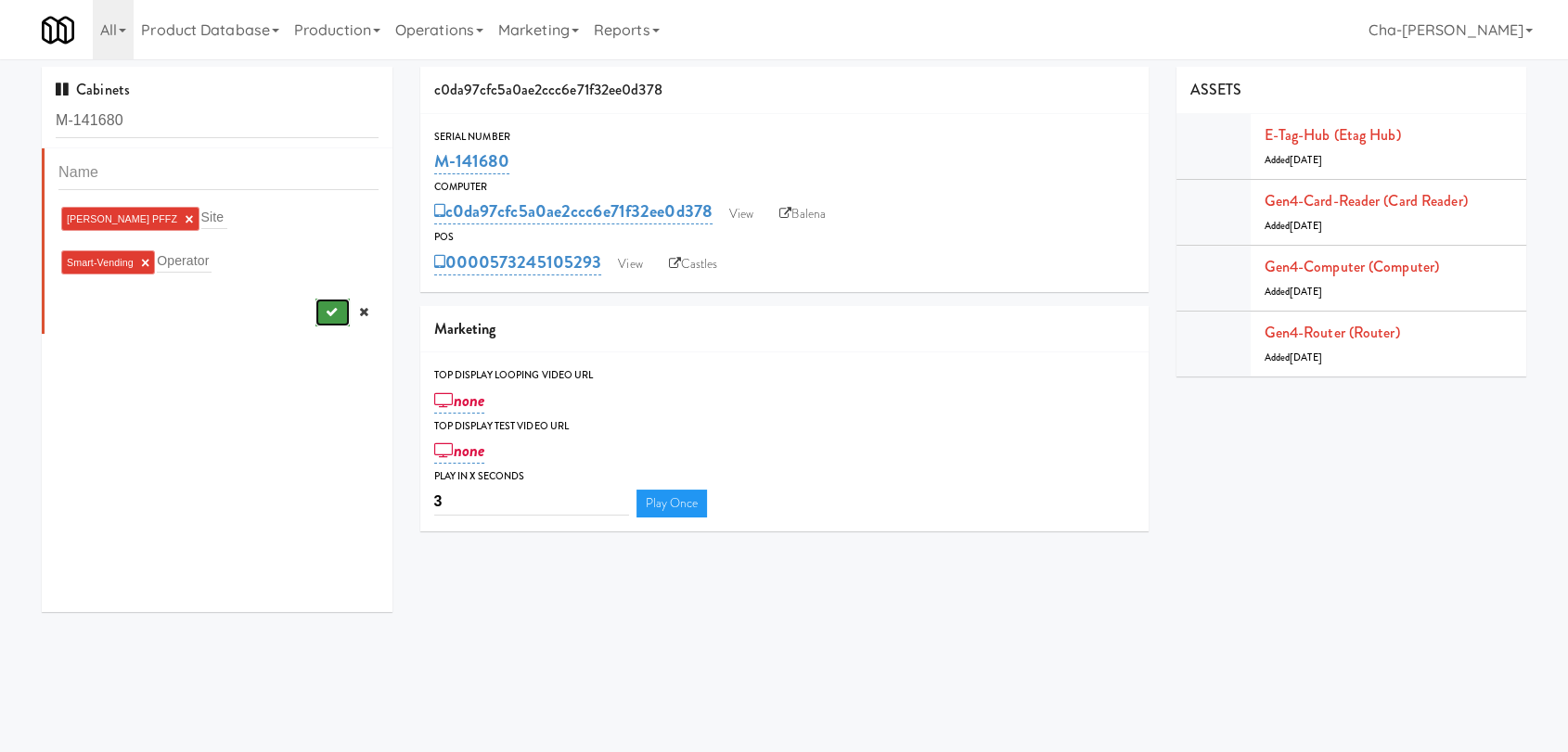
click at [315, 319] on button "submit" at bounding box center [332, 312] width 34 height 28
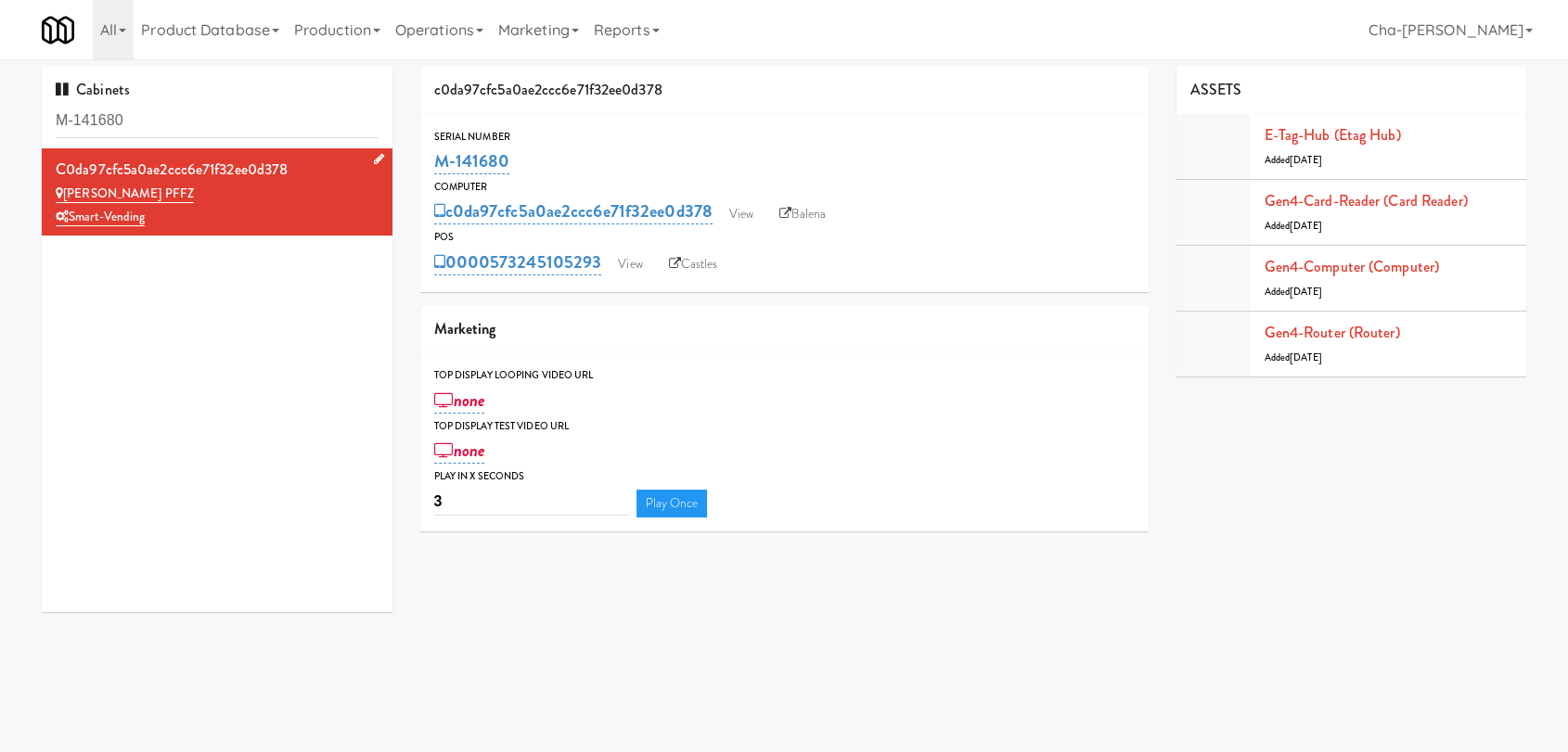
drag, startPoint x: 510, startPoint y: 162, endPoint x: 428, endPoint y: 157, distance: 82.2
click at [428, 157] on div "Serial Number M-141680" at bounding box center [784, 153] width 729 height 50
copy link "M-141680"
click at [819, 208] on link "Balena" at bounding box center [802, 213] width 65 height 28
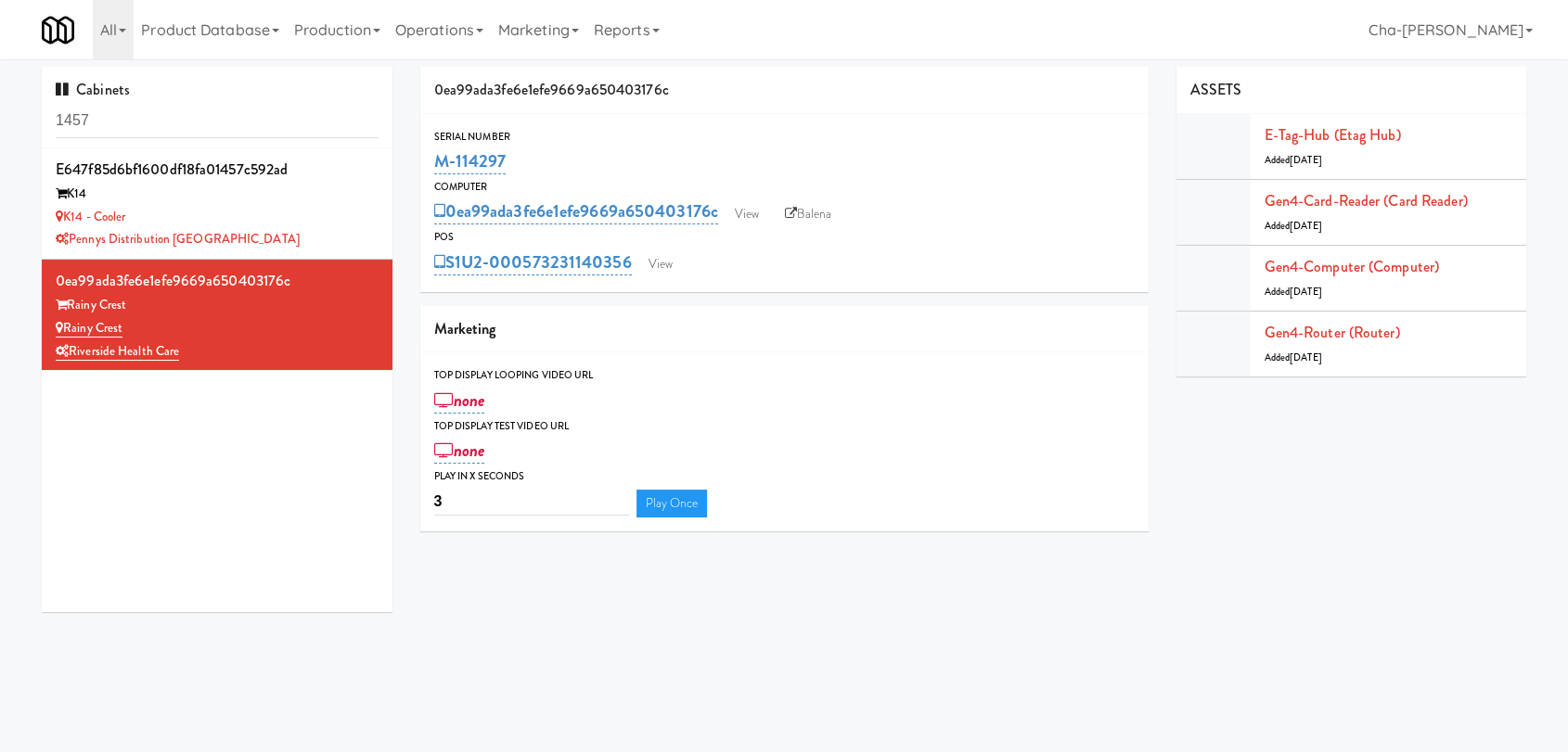
click at [112, 125] on input "1457" at bounding box center [217, 121] width 323 height 34
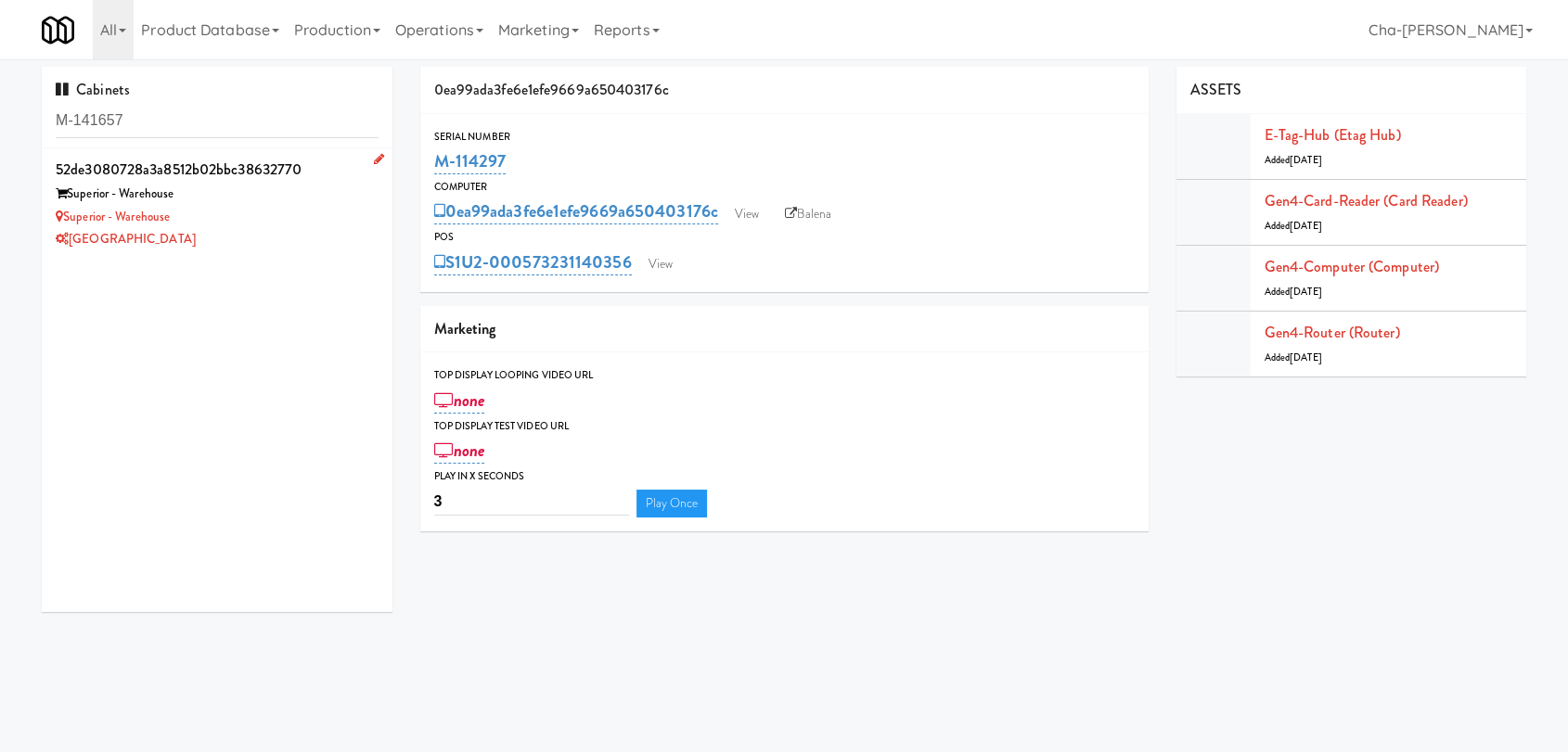
type input "M-141657"
click at [289, 217] on div "Superior - Warehouse" at bounding box center [217, 217] width 323 height 23
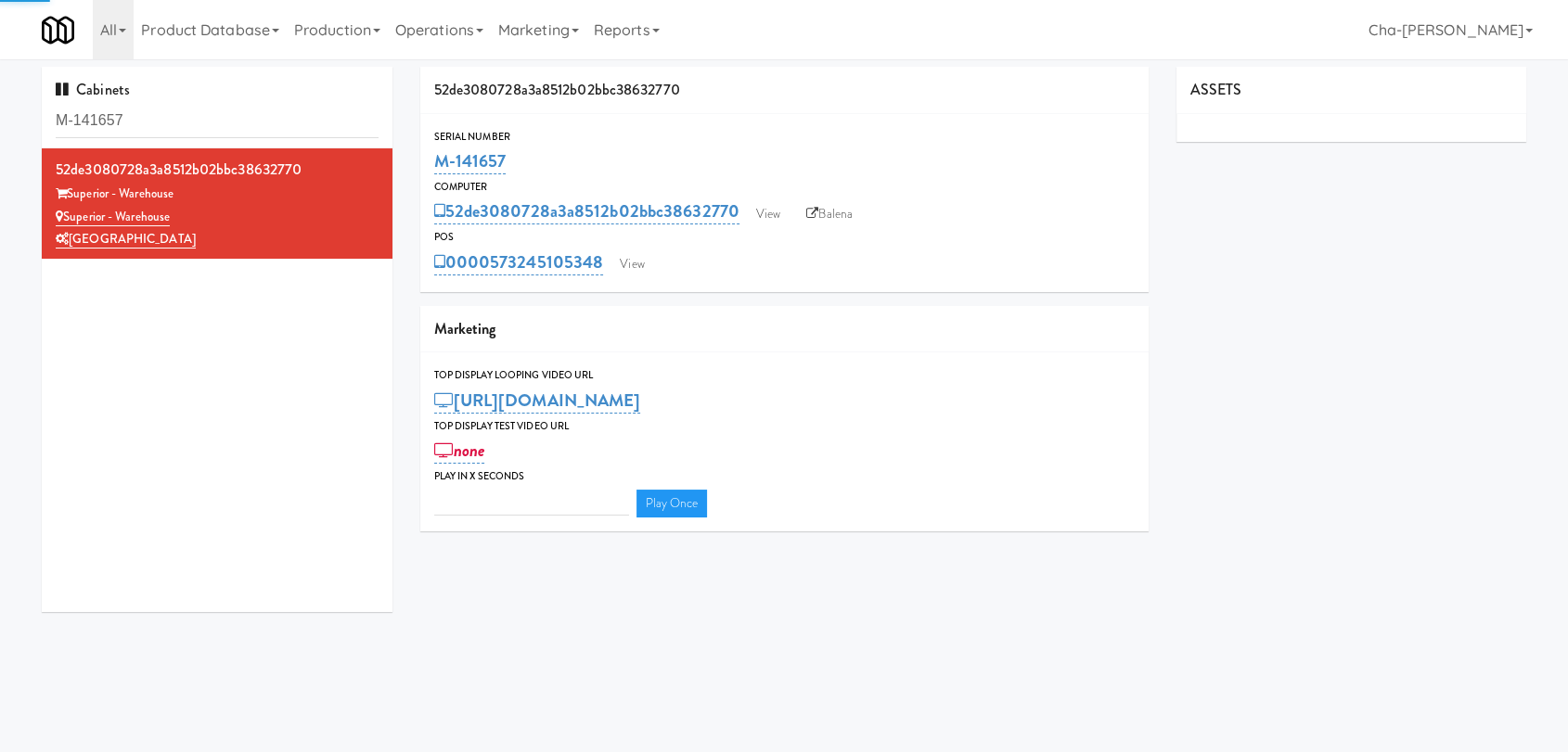
type input "3"
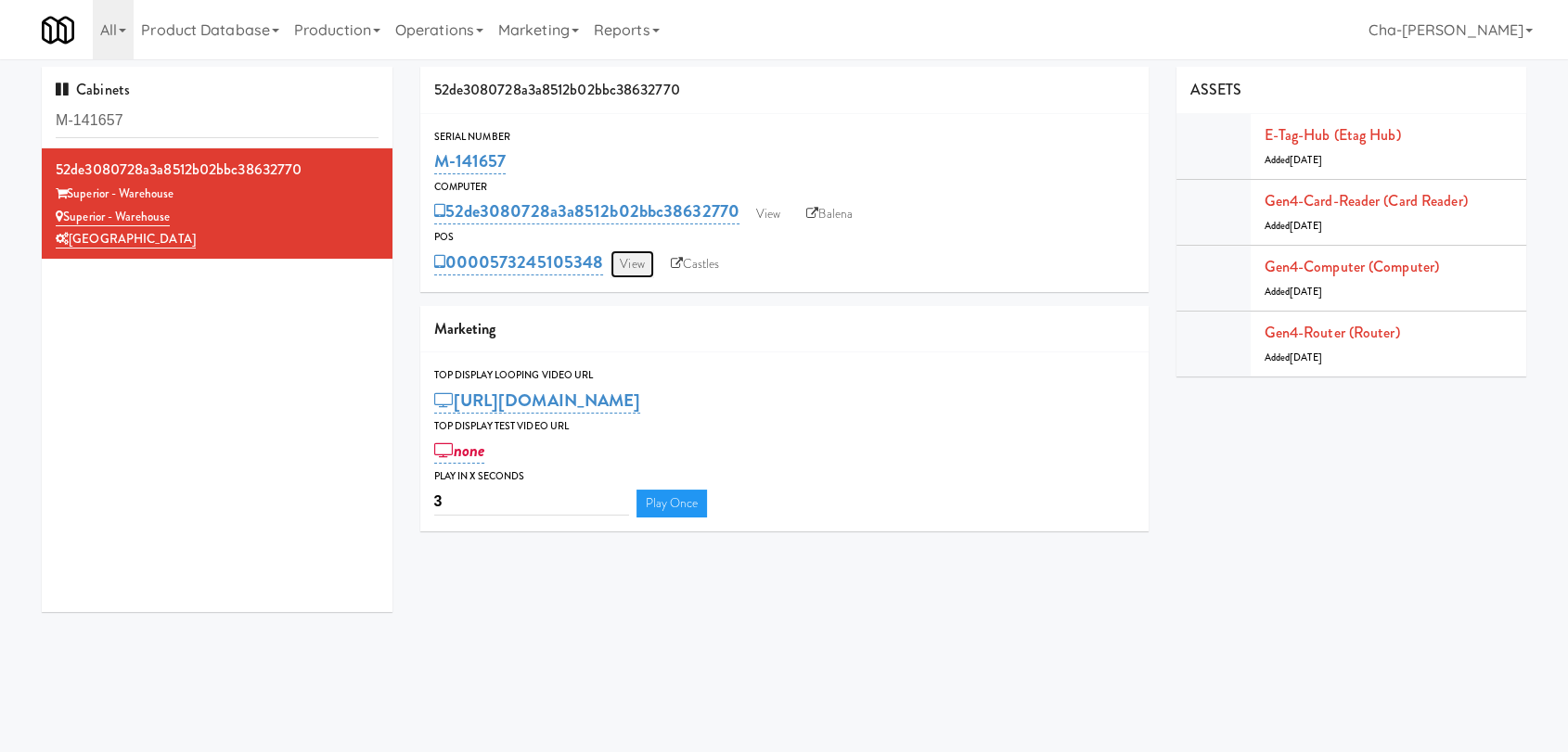
click at [638, 269] on link "View" at bounding box center [631, 264] width 43 height 28
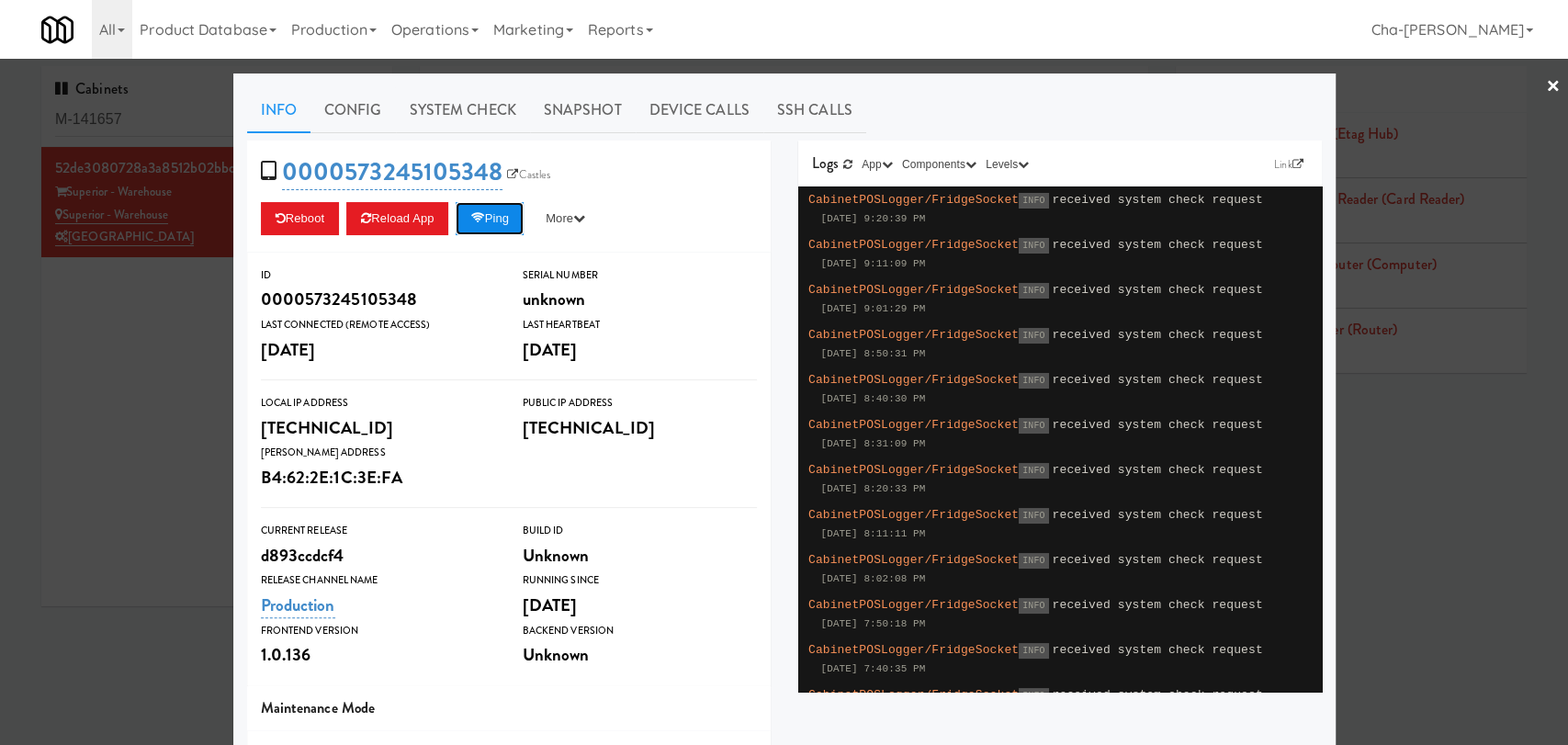
click at [513, 221] on button "Ping" at bounding box center [489, 218] width 68 height 33
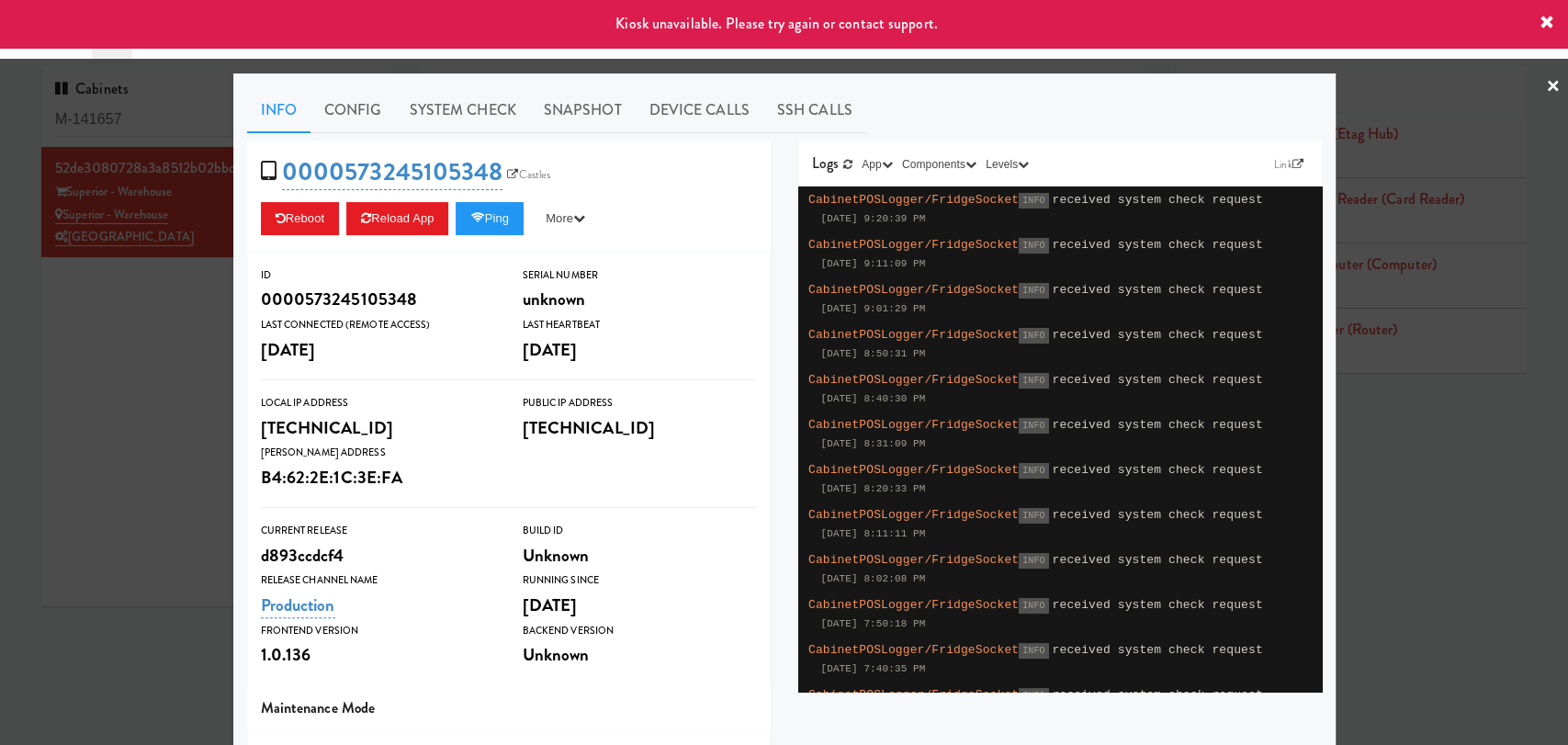
click at [76, 422] on div at bounding box center [784, 372] width 1568 height 745
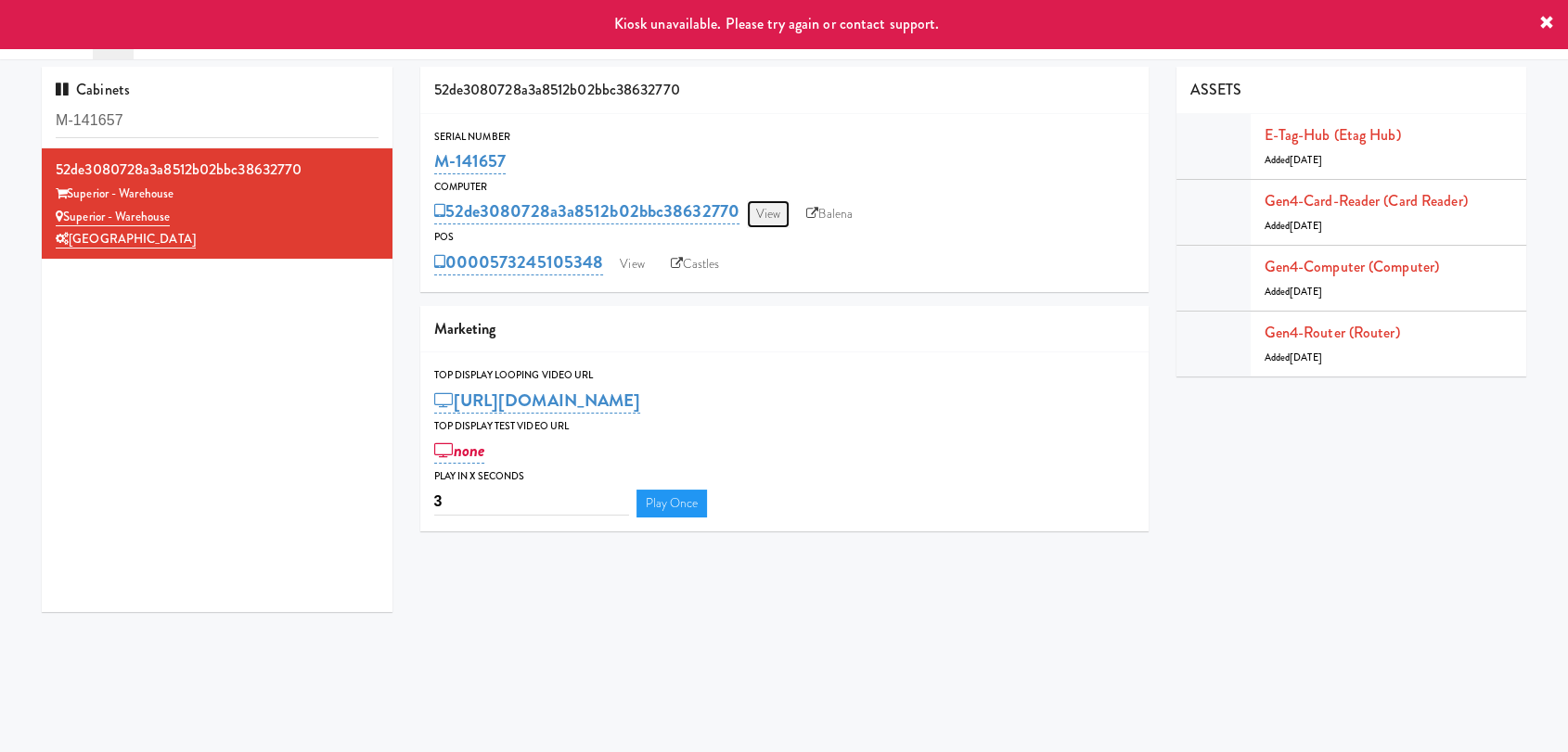
click at [777, 223] on link "View" at bounding box center [767, 213] width 43 height 28
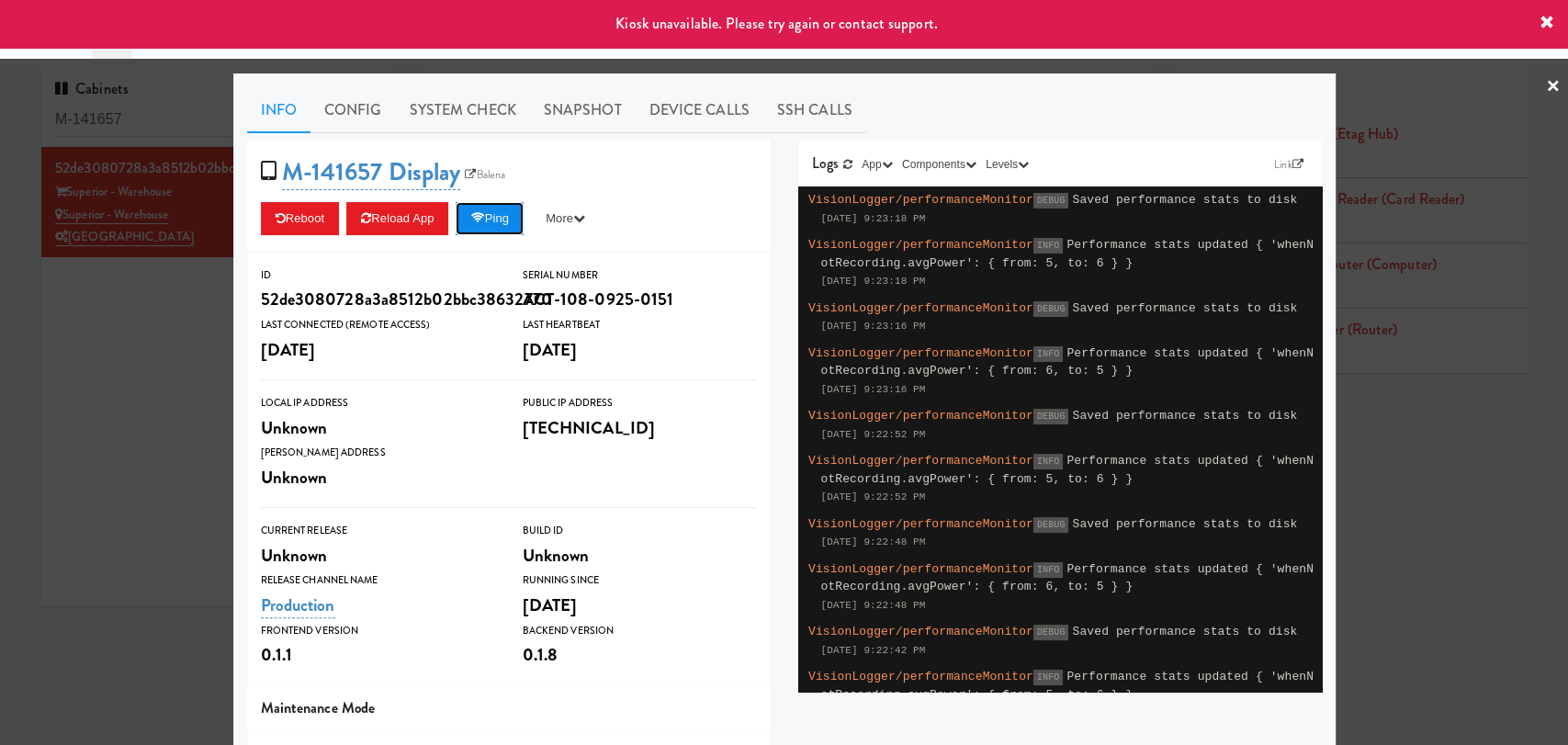
click at [504, 213] on button "Ping" at bounding box center [489, 218] width 68 height 33
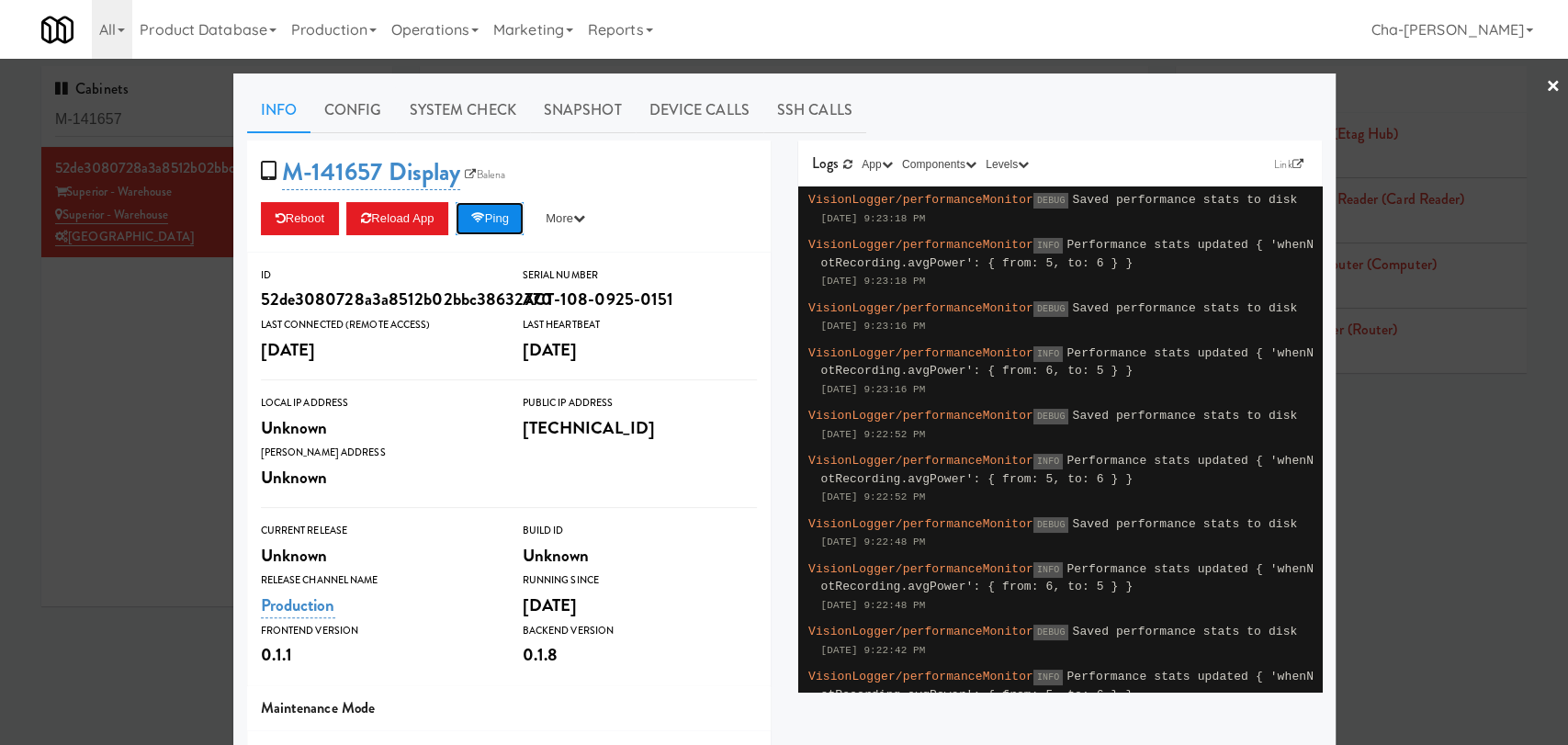
click at [504, 213] on button "Ping" at bounding box center [489, 218] width 68 height 33
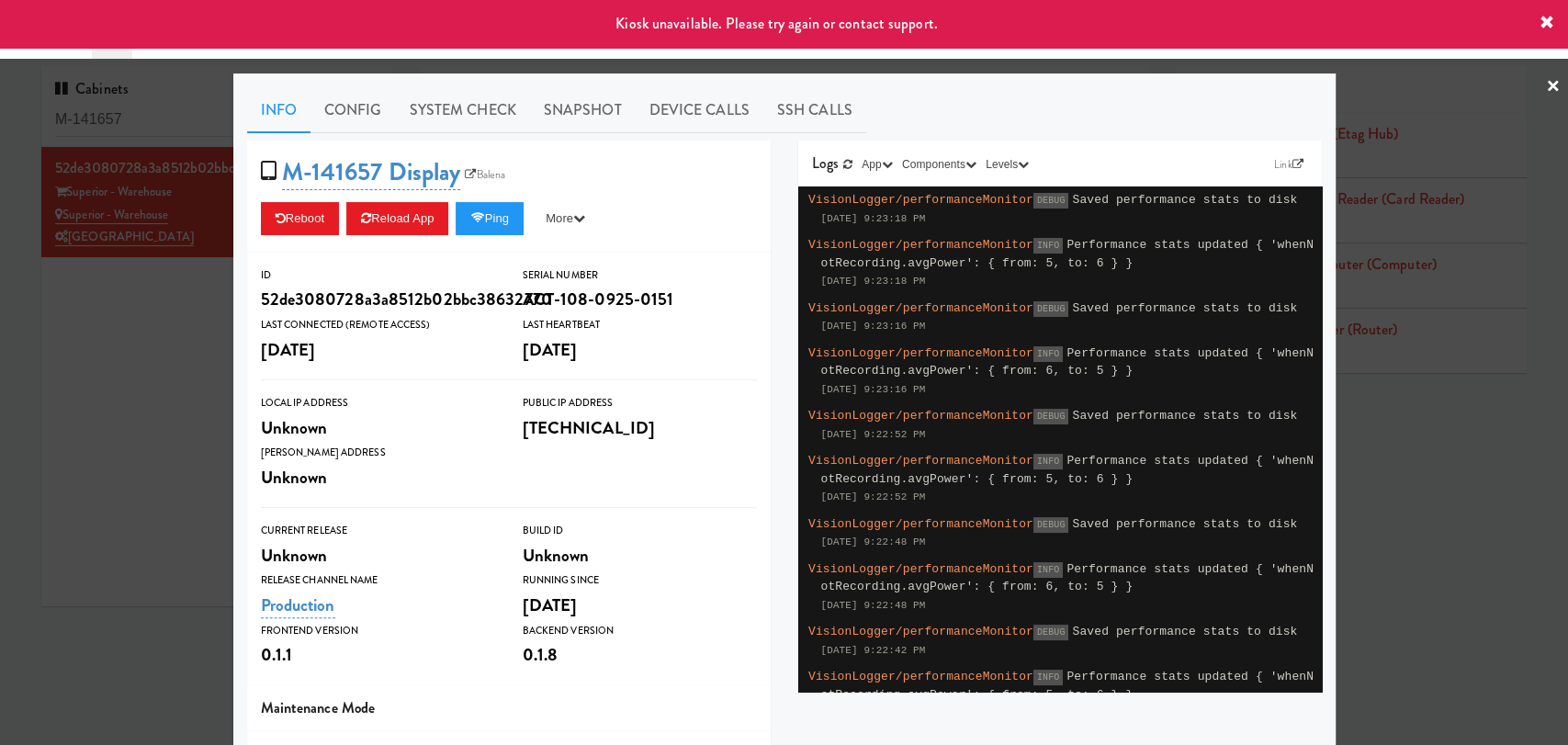
click at [136, 379] on div at bounding box center [784, 372] width 1568 height 745
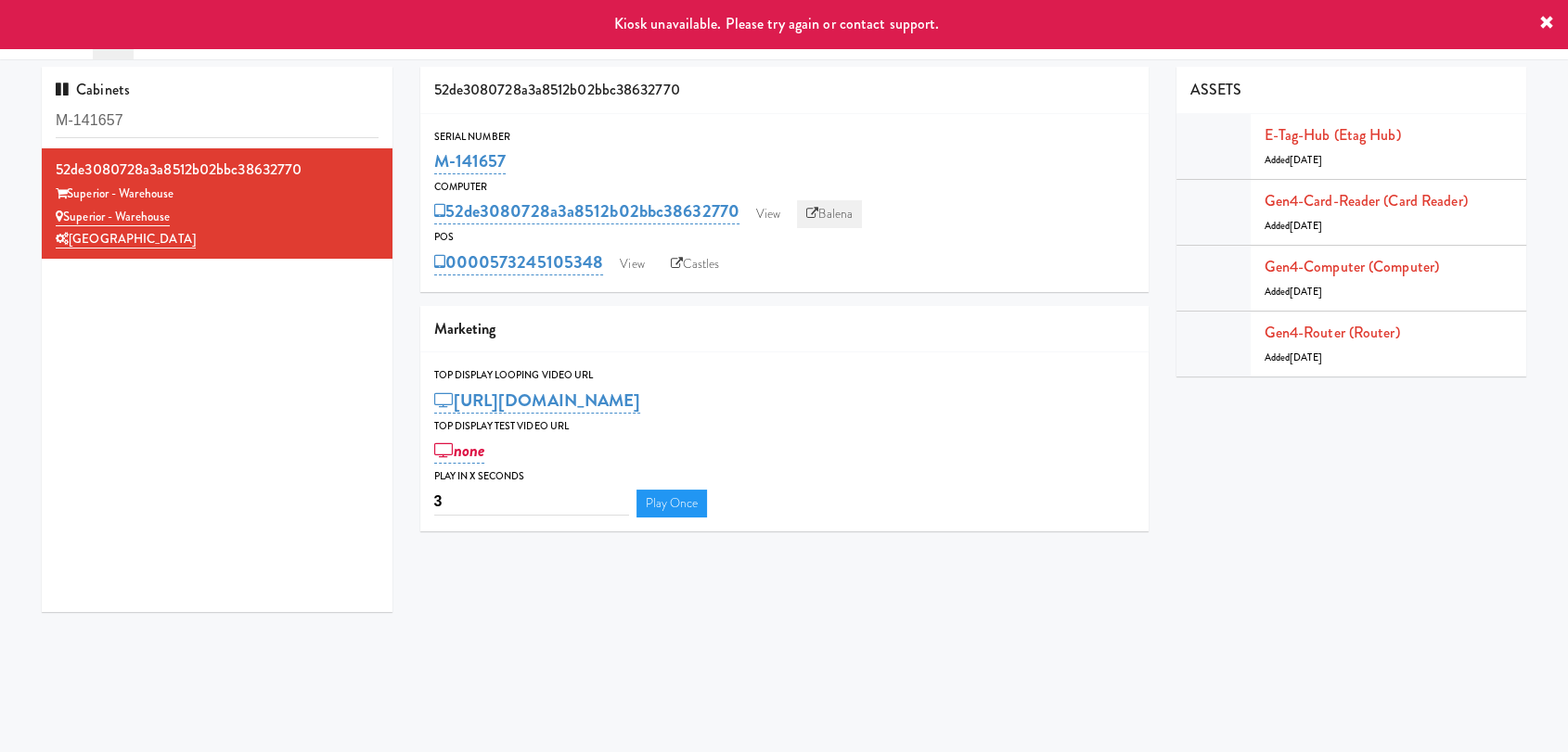
click at [816, 224] on link "Balena" at bounding box center [829, 213] width 65 height 28
